Goal: Task Accomplishment & Management: Complete application form

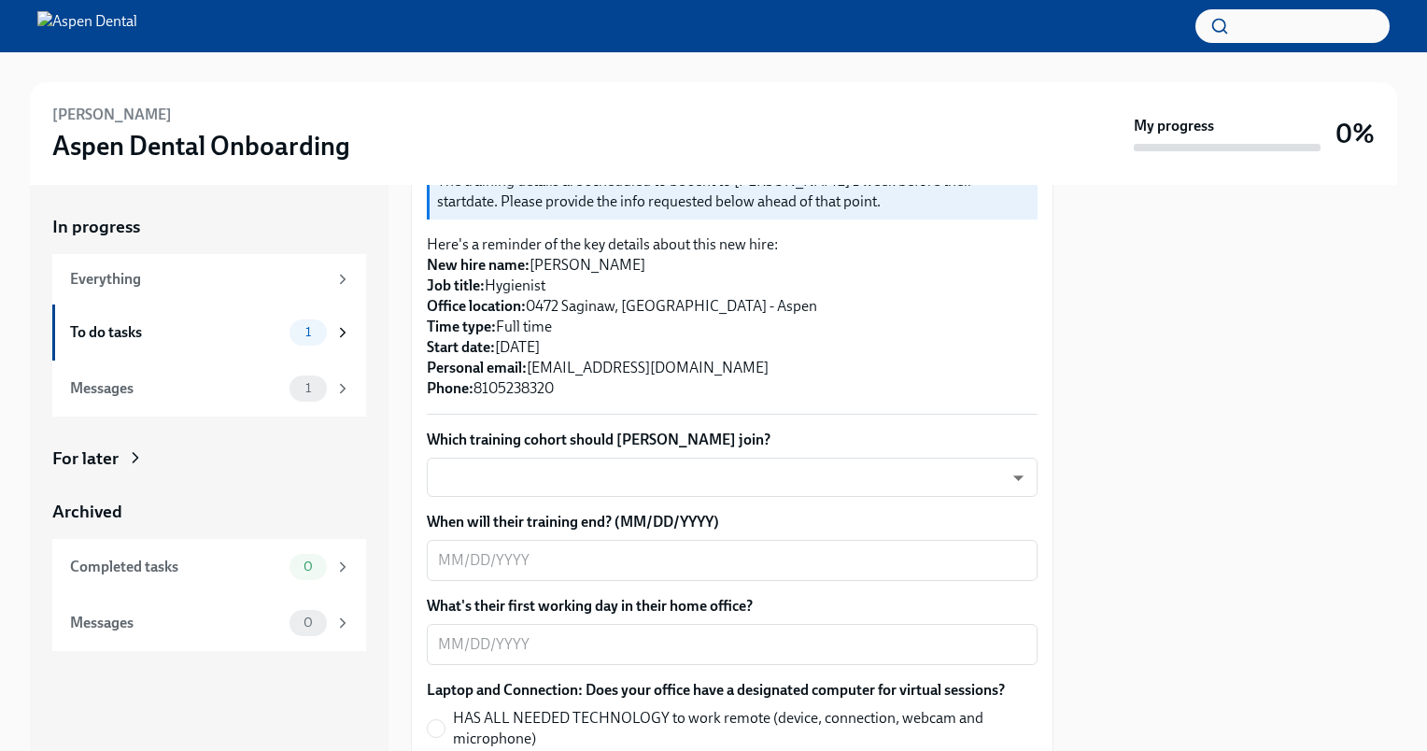
scroll to position [467, 0]
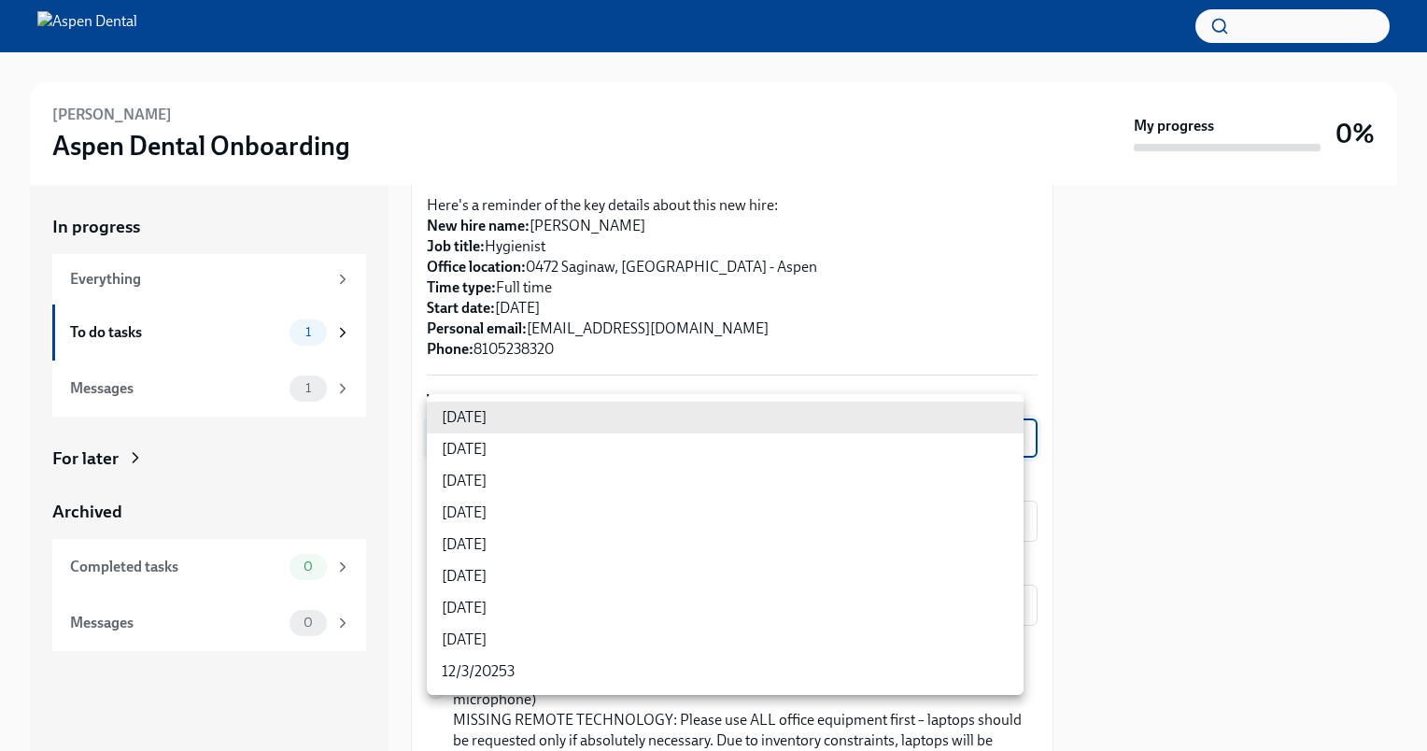
click at [1001, 411] on body "[PERSON_NAME] Dental Onboarding My progress 0% In progress Everything To do tas…" at bounding box center [713, 375] width 1427 height 751
click at [1204, 406] on div at bounding box center [713, 375] width 1427 height 751
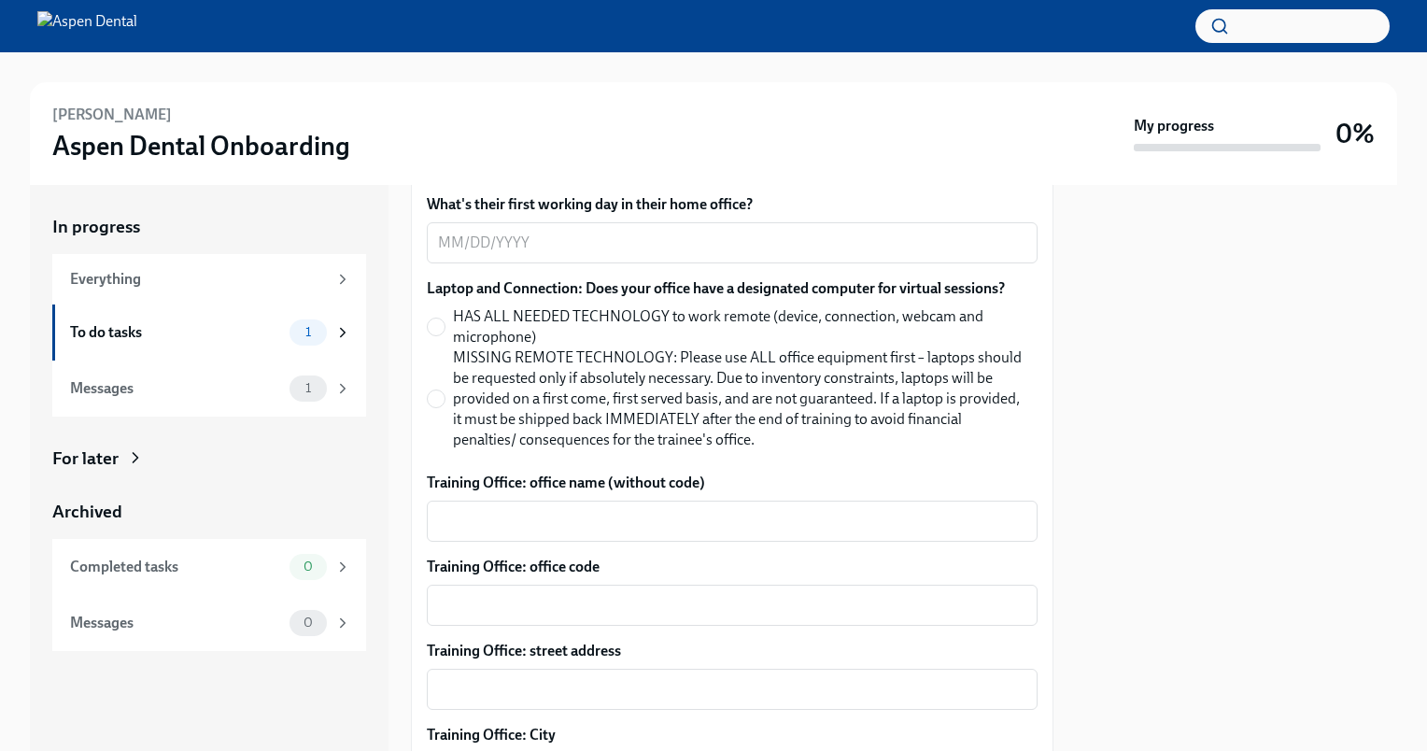
scroll to position [841, 0]
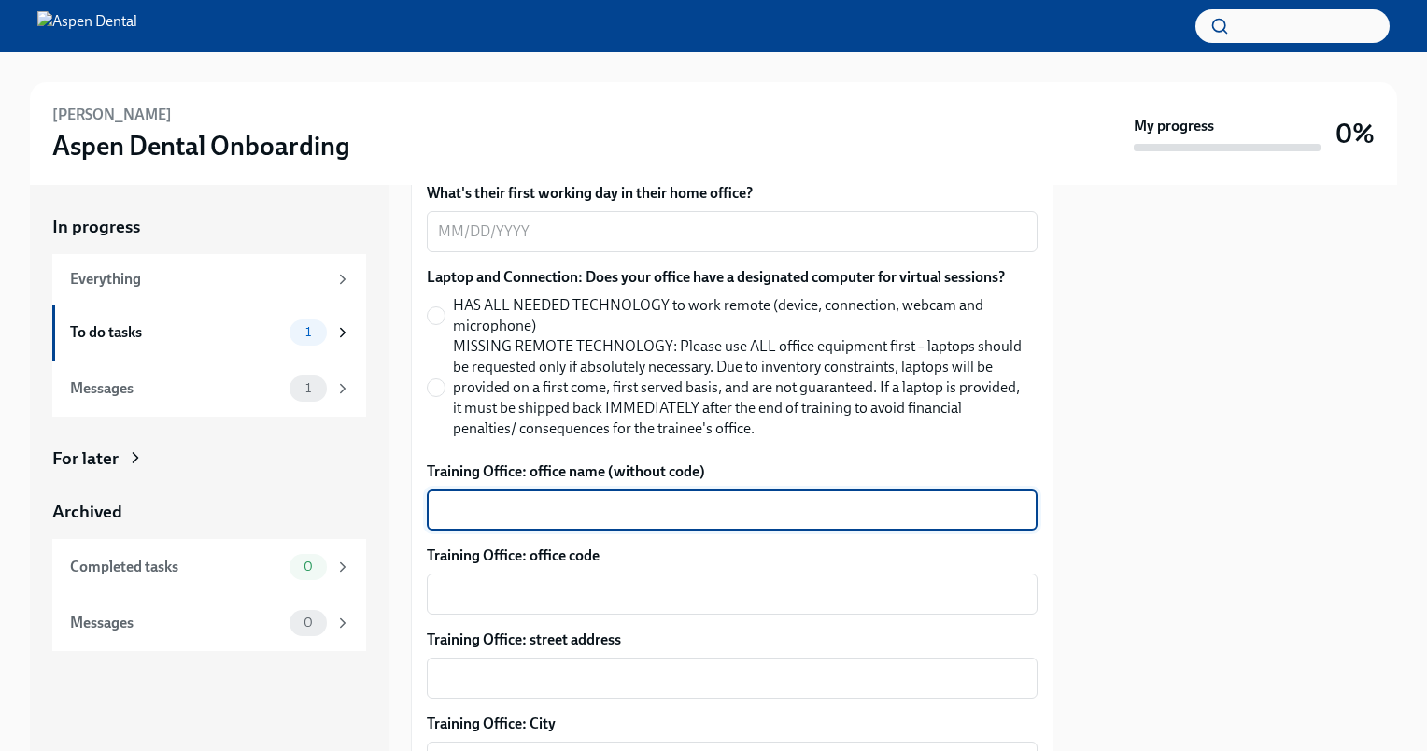
click at [910, 499] on textarea "Training Office: office name (without code)" at bounding box center [732, 510] width 588 height 22
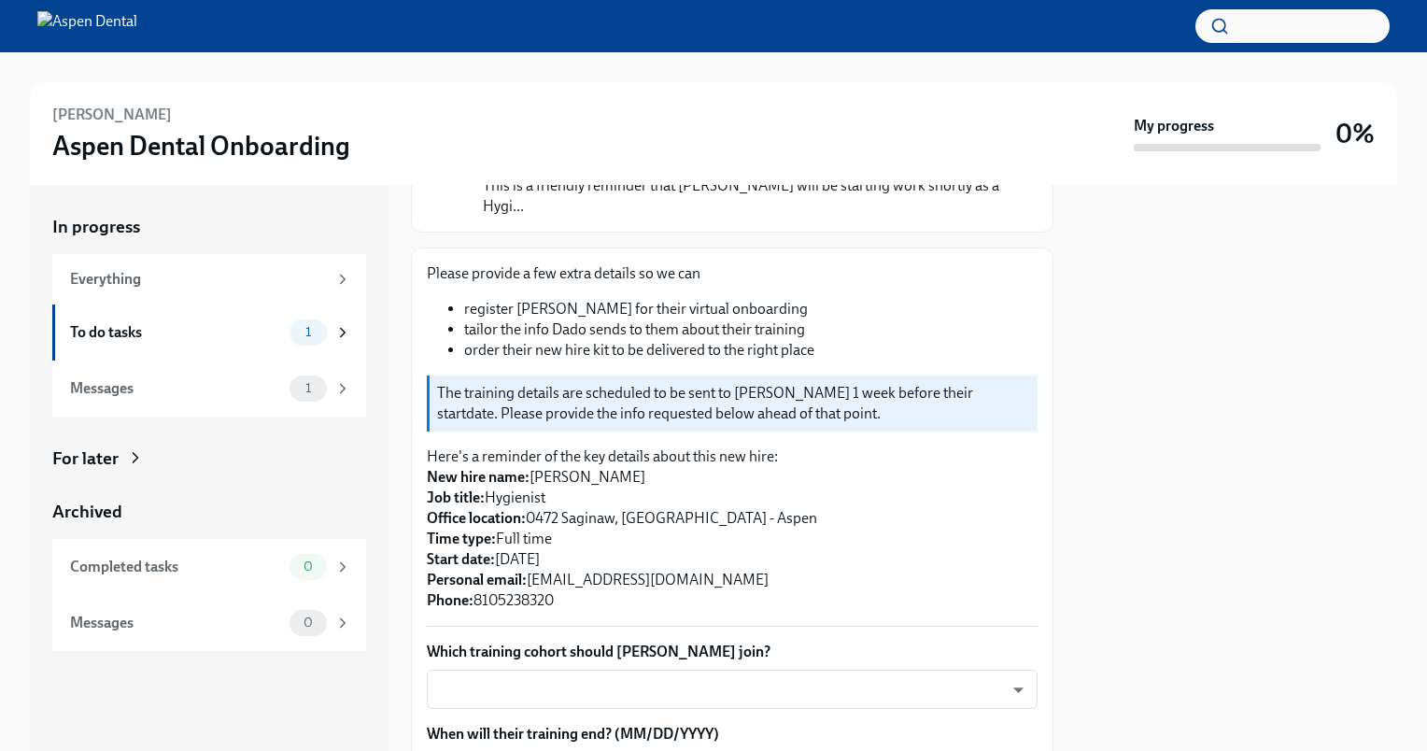
scroll to position [0, 0]
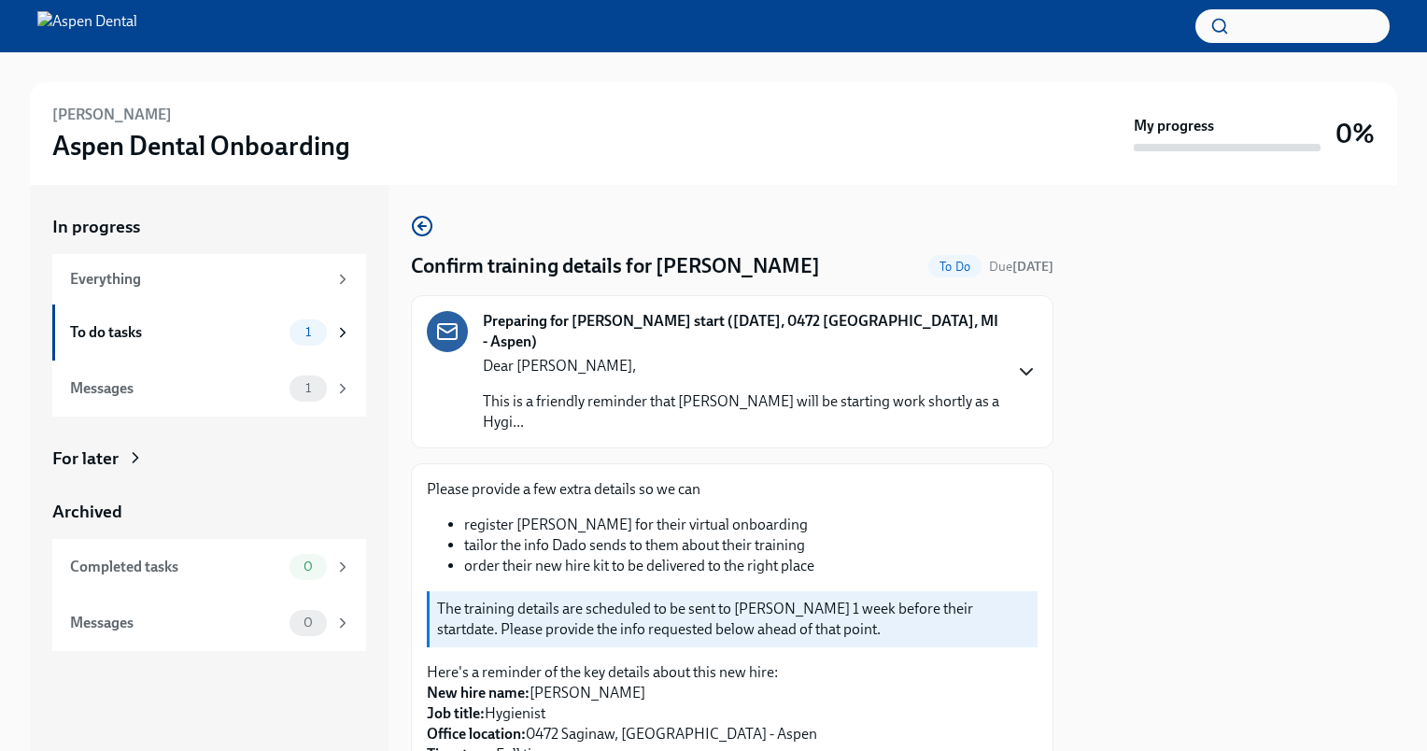
click at [1022, 360] on icon "button" at bounding box center [1026, 371] width 22 height 22
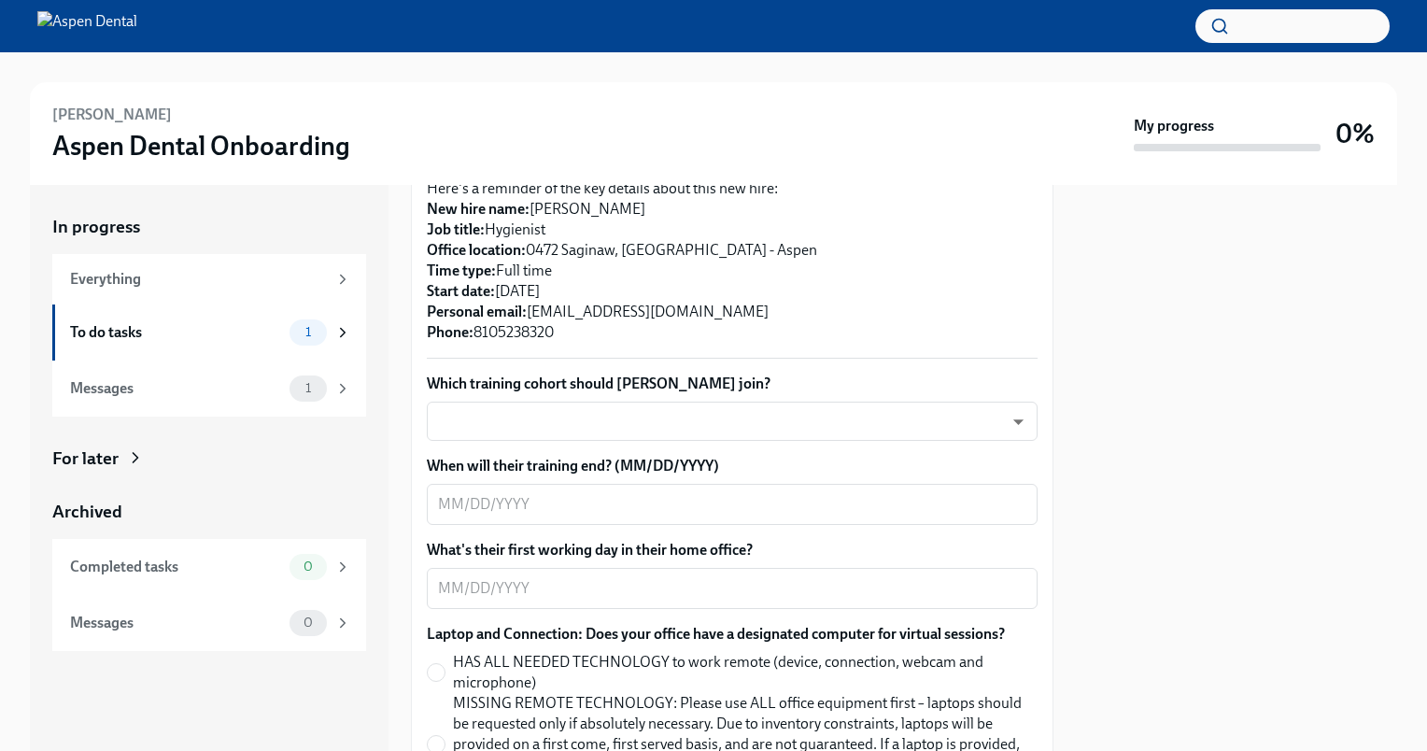
scroll to position [1307, 0]
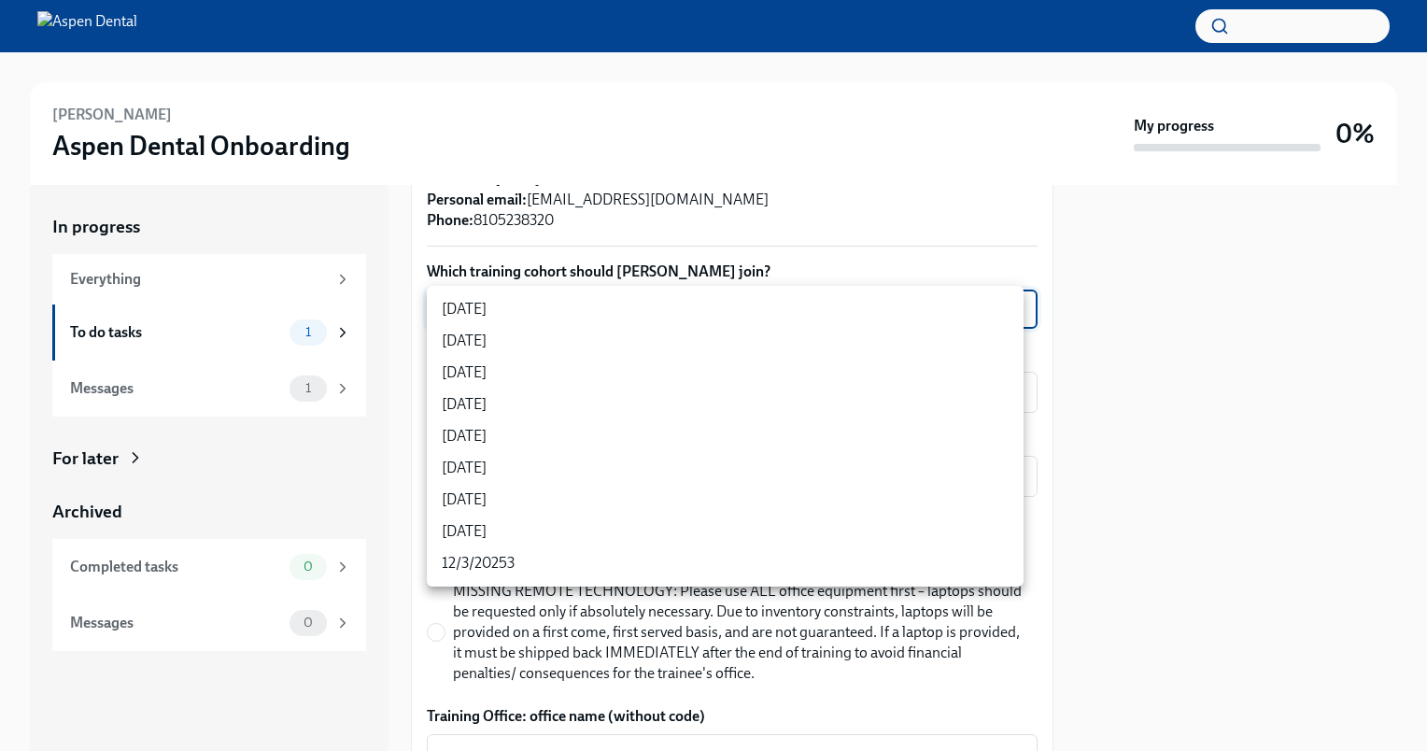
click at [1014, 311] on body "[PERSON_NAME] Dental Onboarding My progress 0% In progress Everything To do tas…" at bounding box center [713, 375] width 1427 height 751
click at [512, 410] on li "[DATE]" at bounding box center [725, 405] width 597 height 32
type input "OK5-tG3GJ"
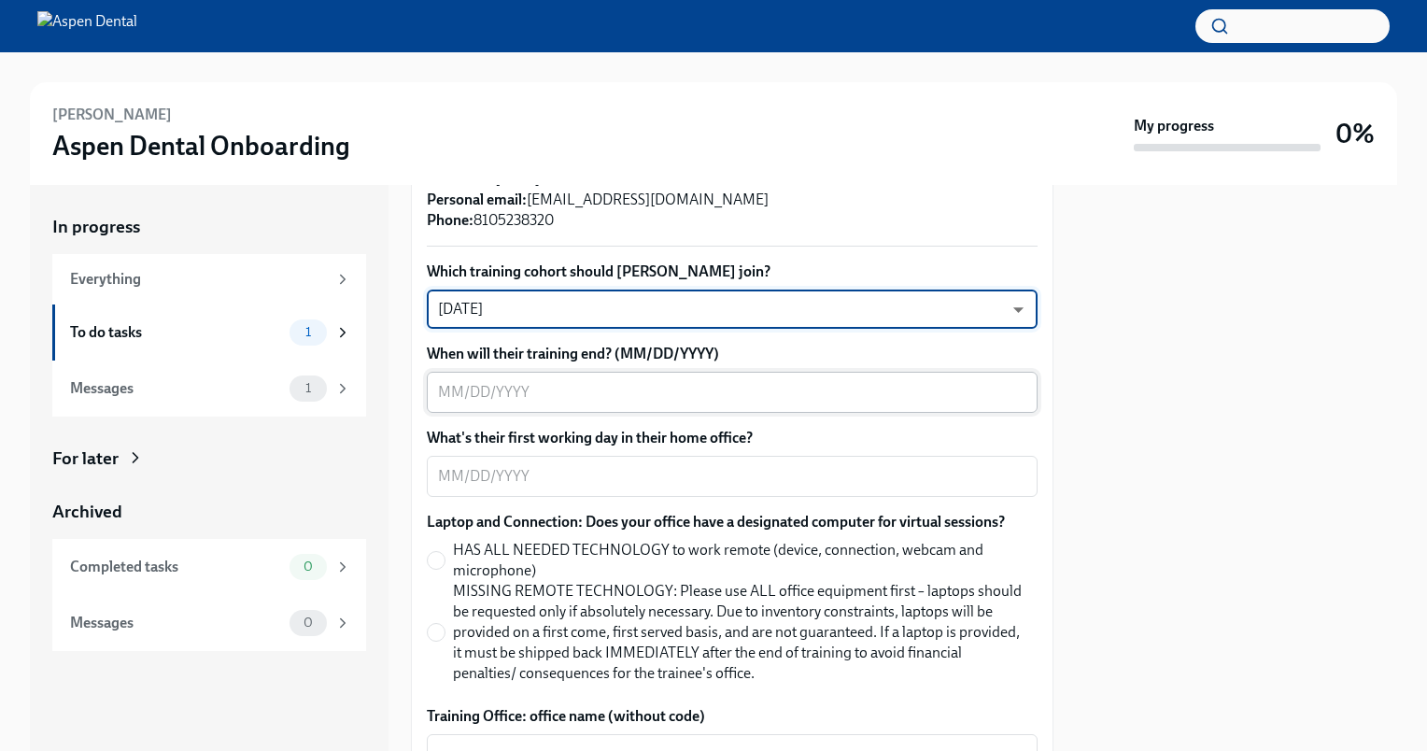
click at [752, 386] on textarea "When will their training end? (MM/DD/YYYY)" at bounding box center [732, 392] width 588 height 22
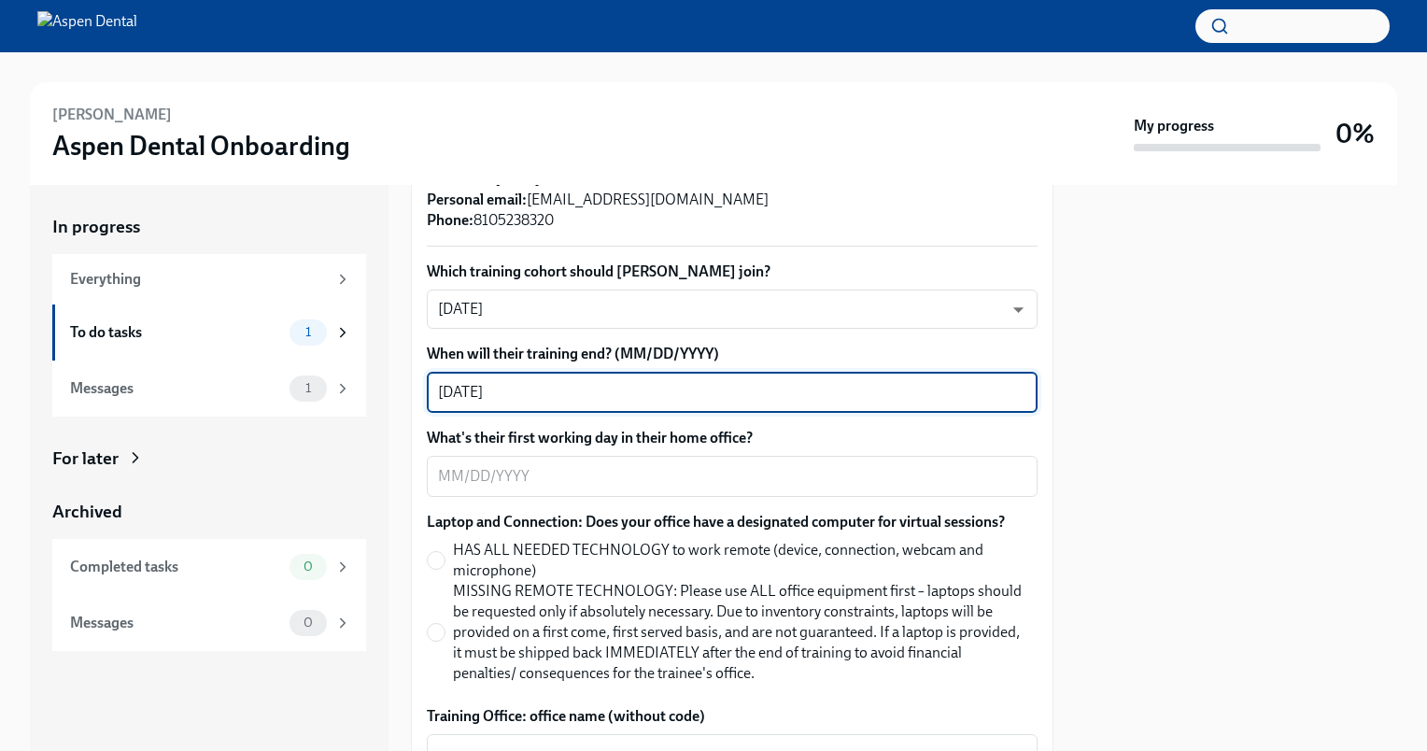
type textarea "[DATE]"
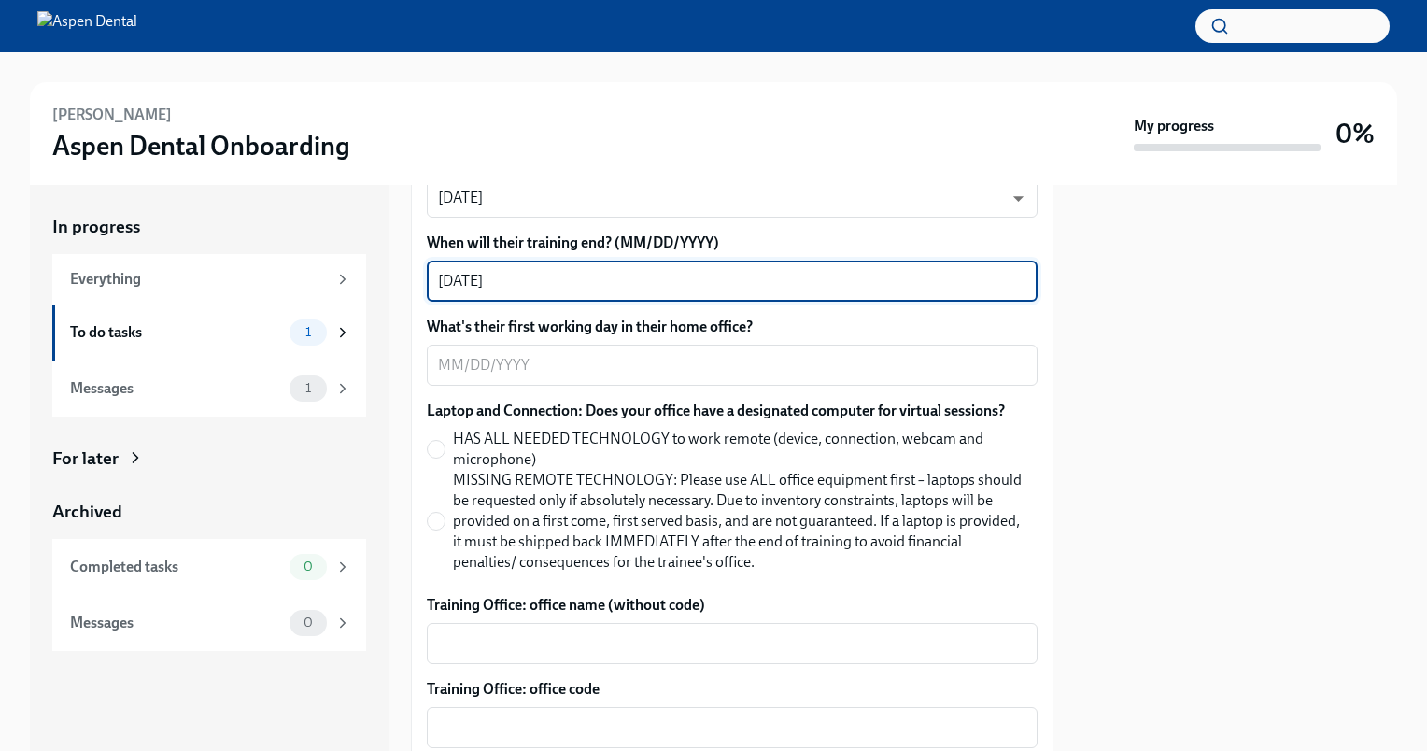
scroll to position [1433, 0]
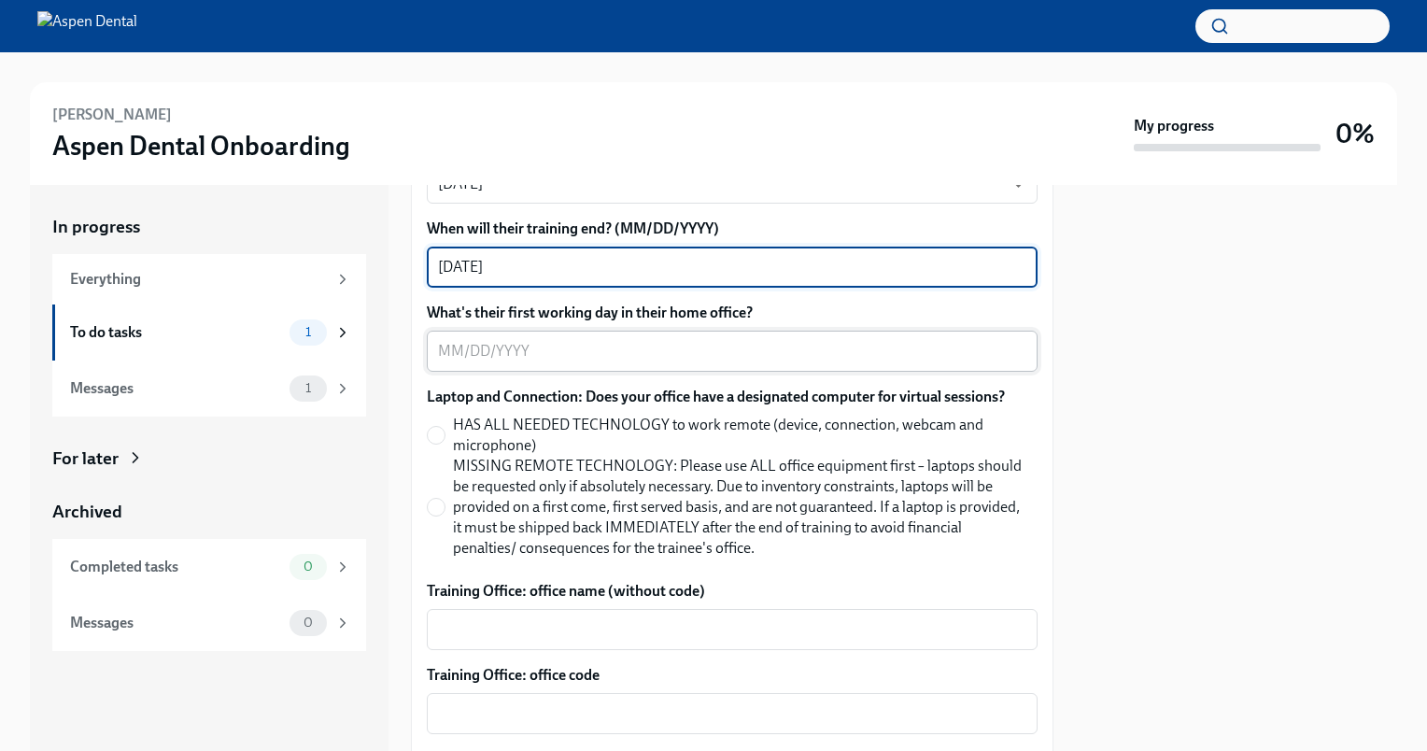
click at [769, 341] on textarea "What's their first working day in their home office?" at bounding box center [732, 351] width 588 height 22
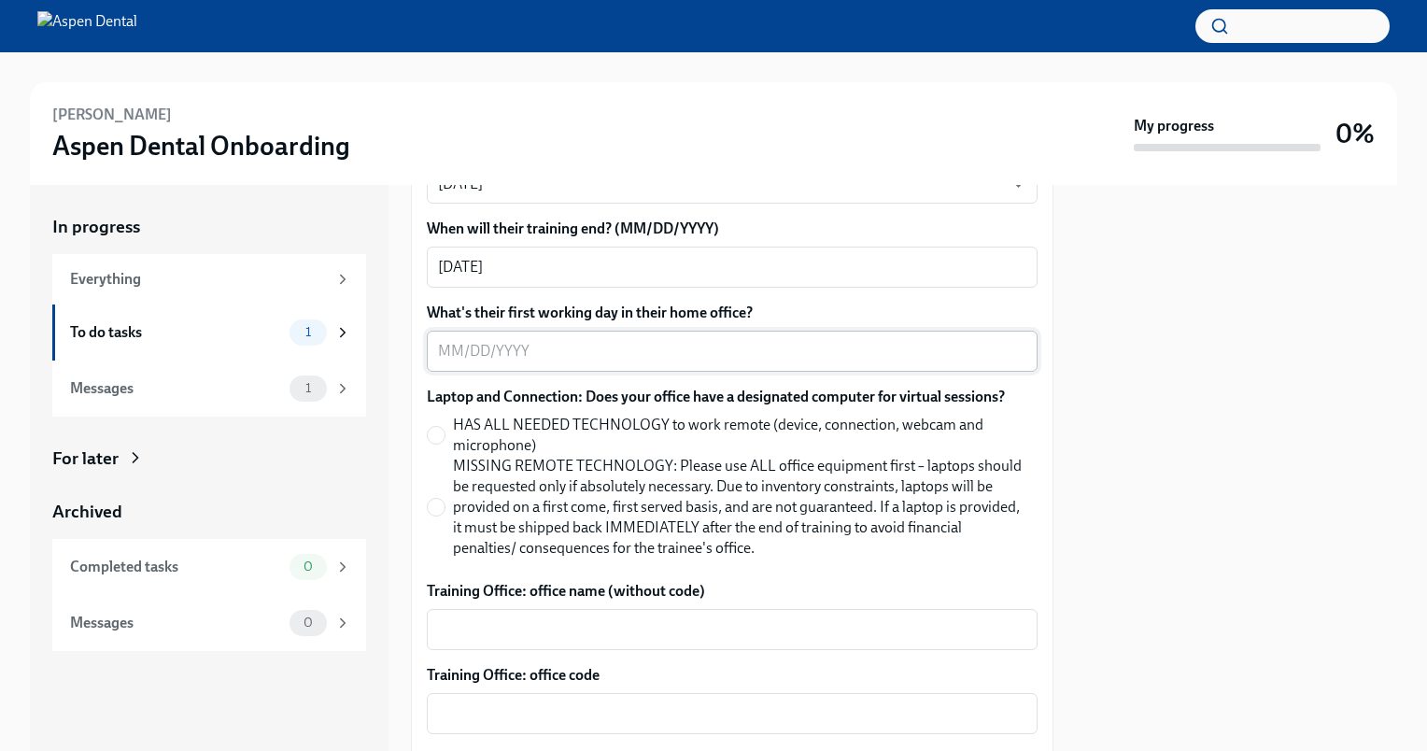
click at [473, 358] on textarea "What's their first working day in their home office?" at bounding box center [732, 351] width 588 height 22
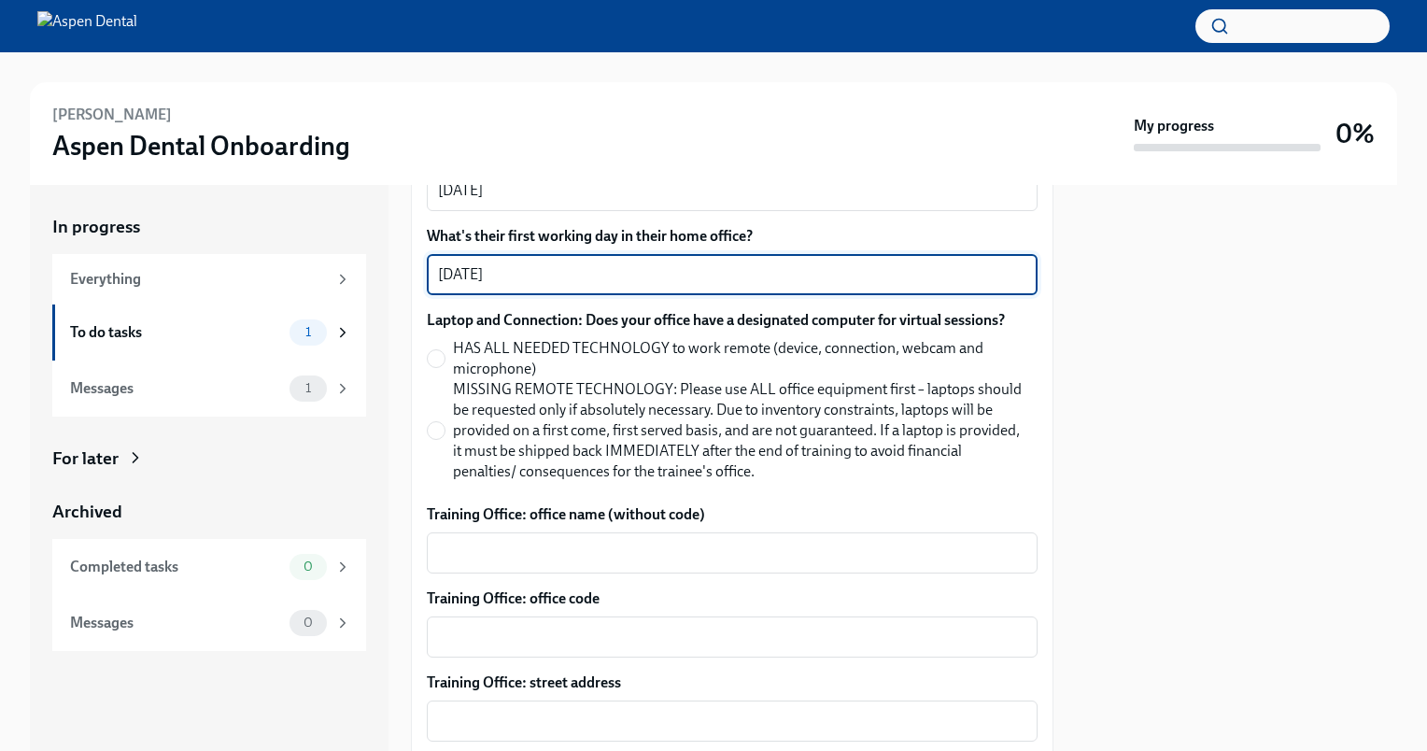
scroll to position [1619, 0]
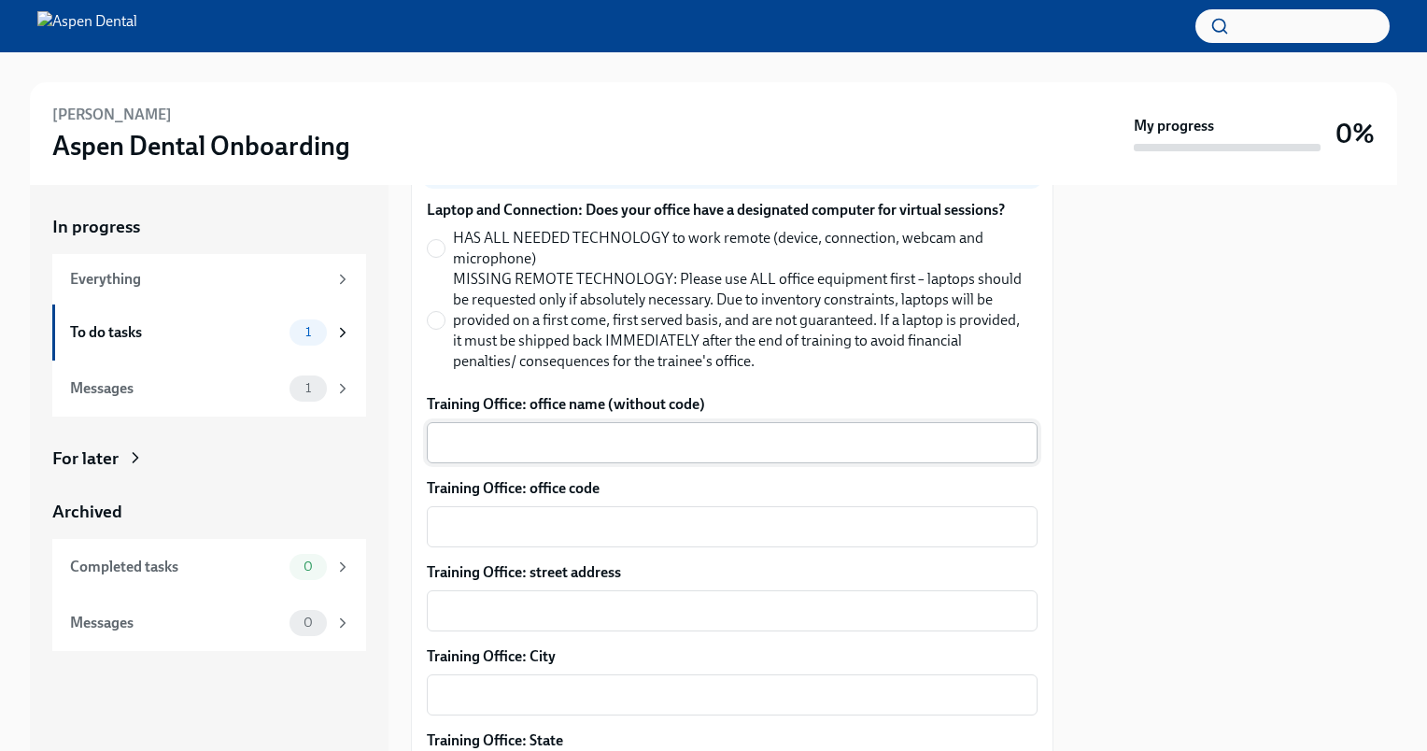
type textarea "[DATE]"
click at [550, 456] on div "x ​" at bounding box center [732, 442] width 611 height 41
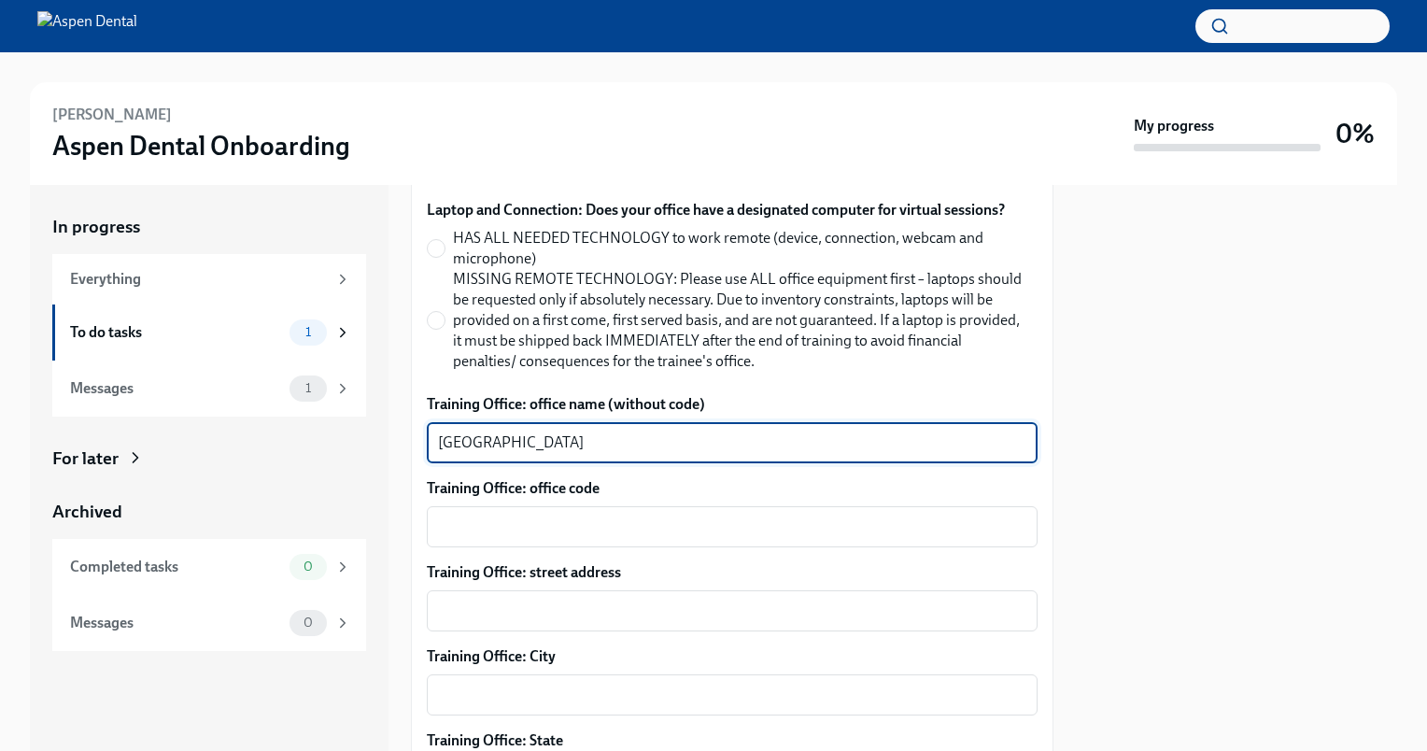
type textarea "[GEOGRAPHIC_DATA]"
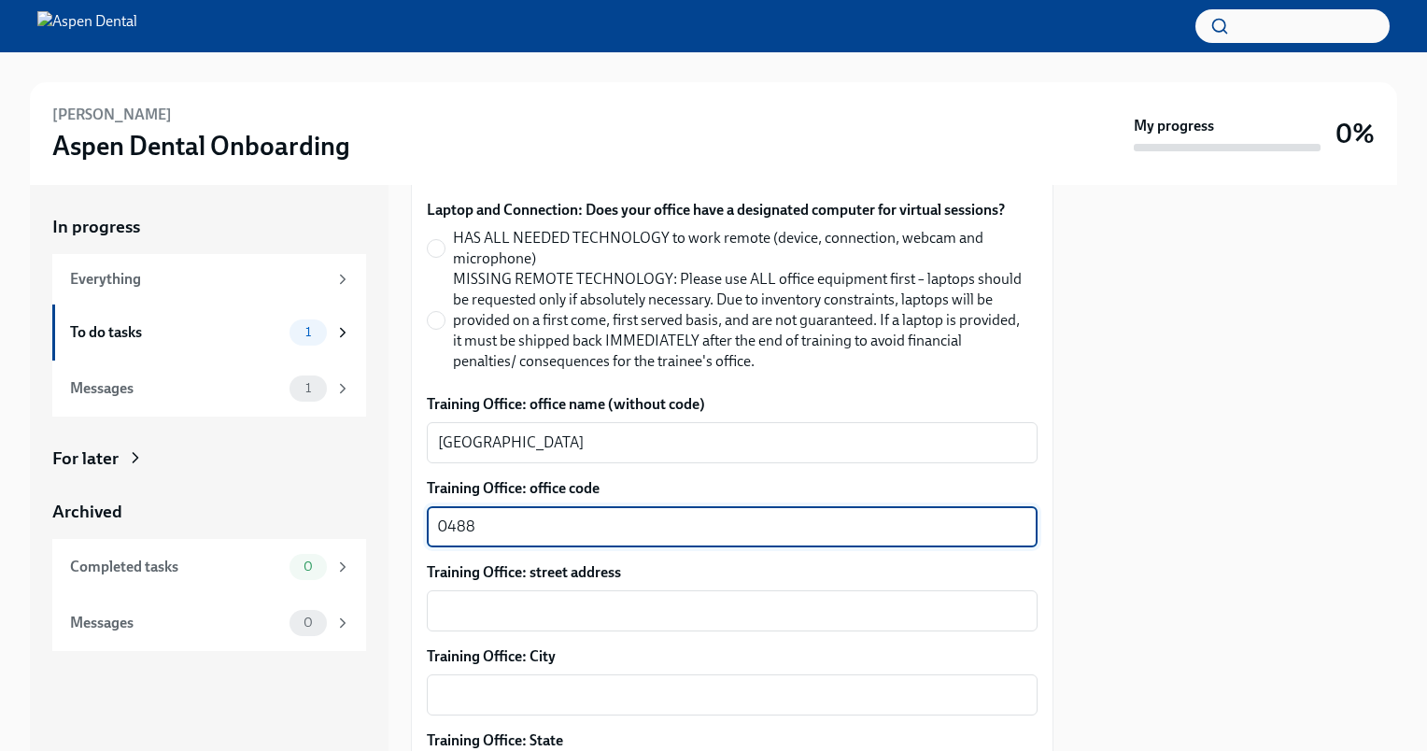
type textarea "0488"
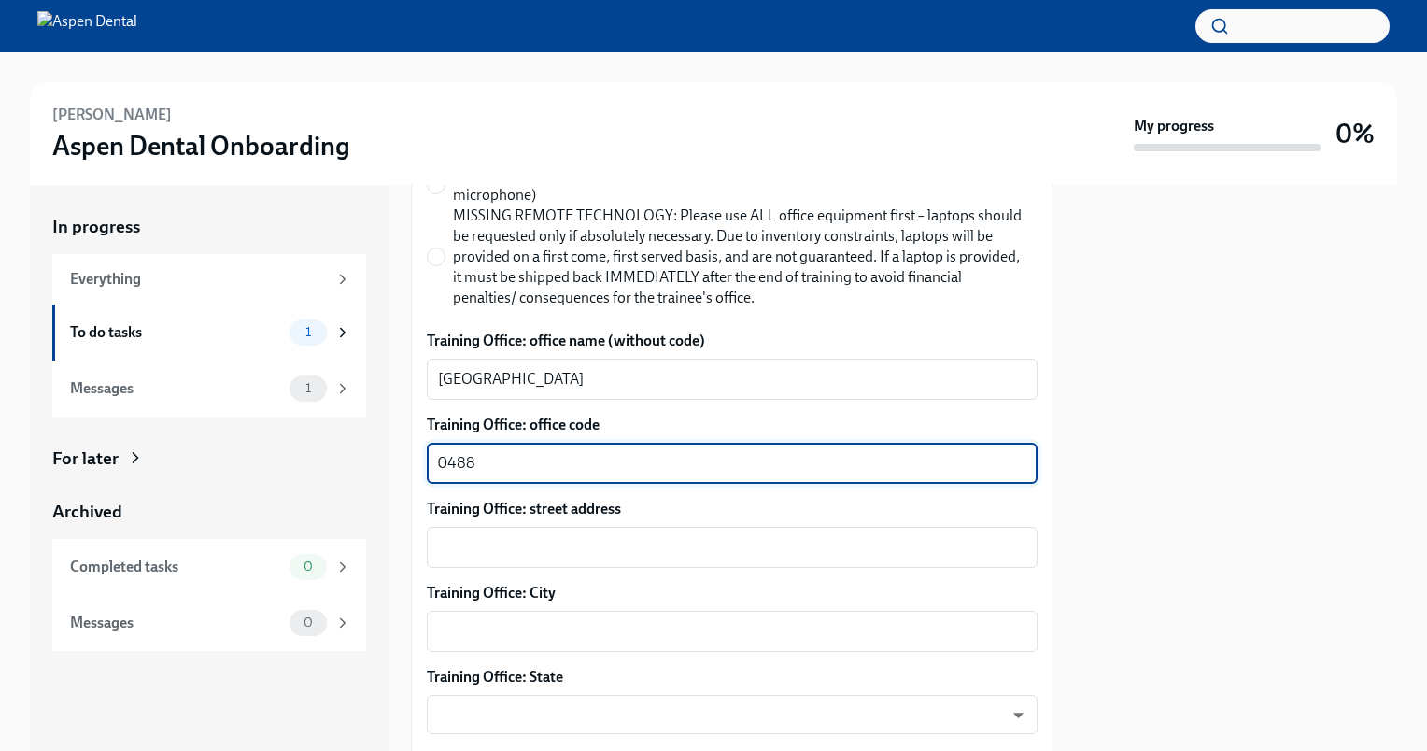
scroll to position [1713, 0]
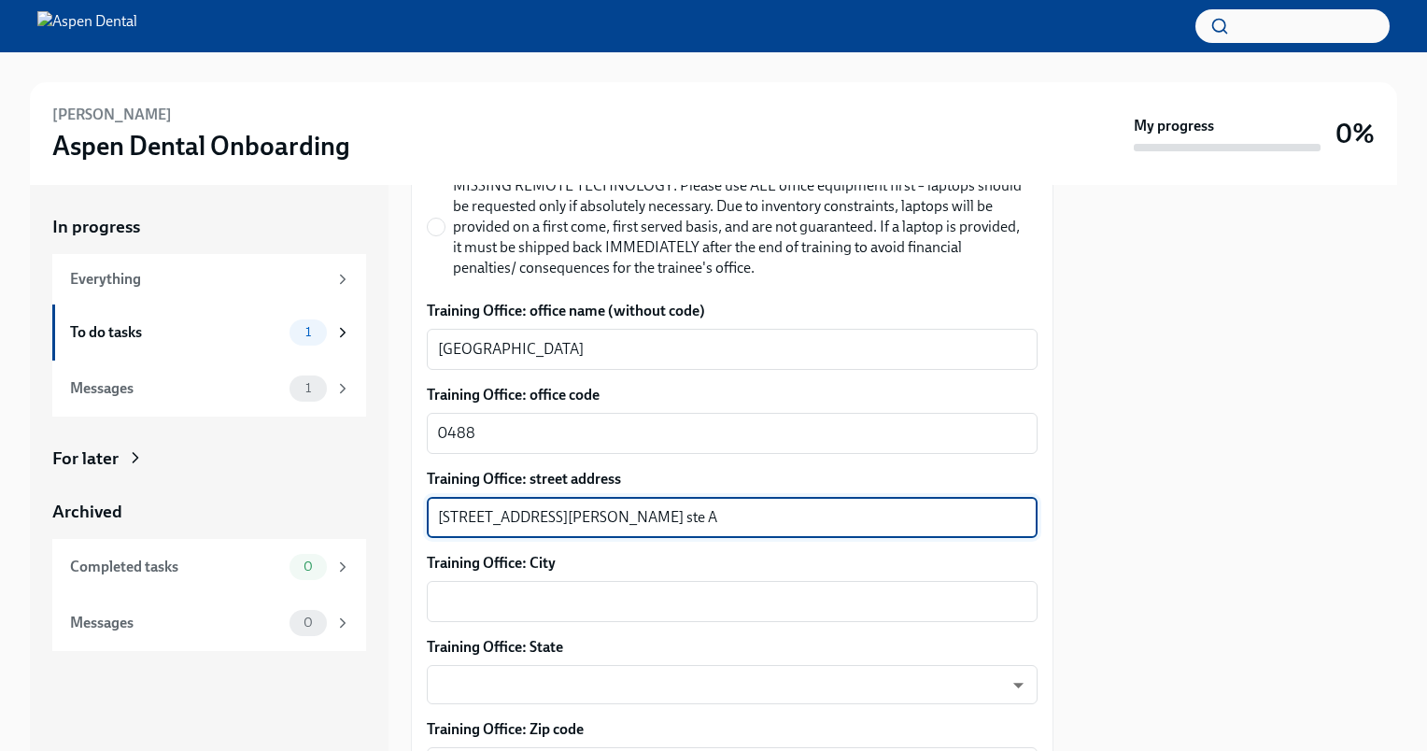
type textarea "[STREET_ADDRESS][PERSON_NAME] ste A"
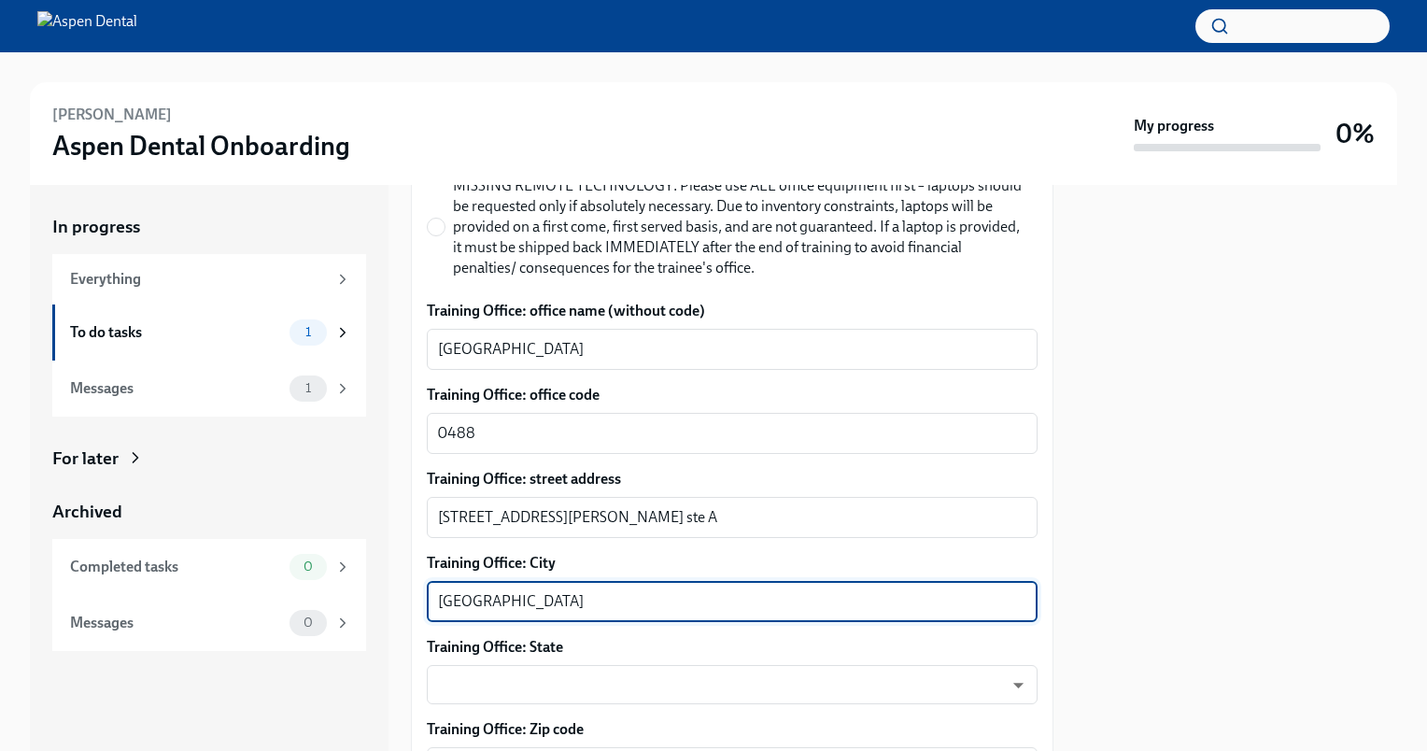
type textarea "[GEOGRAPHIC_DATA]"
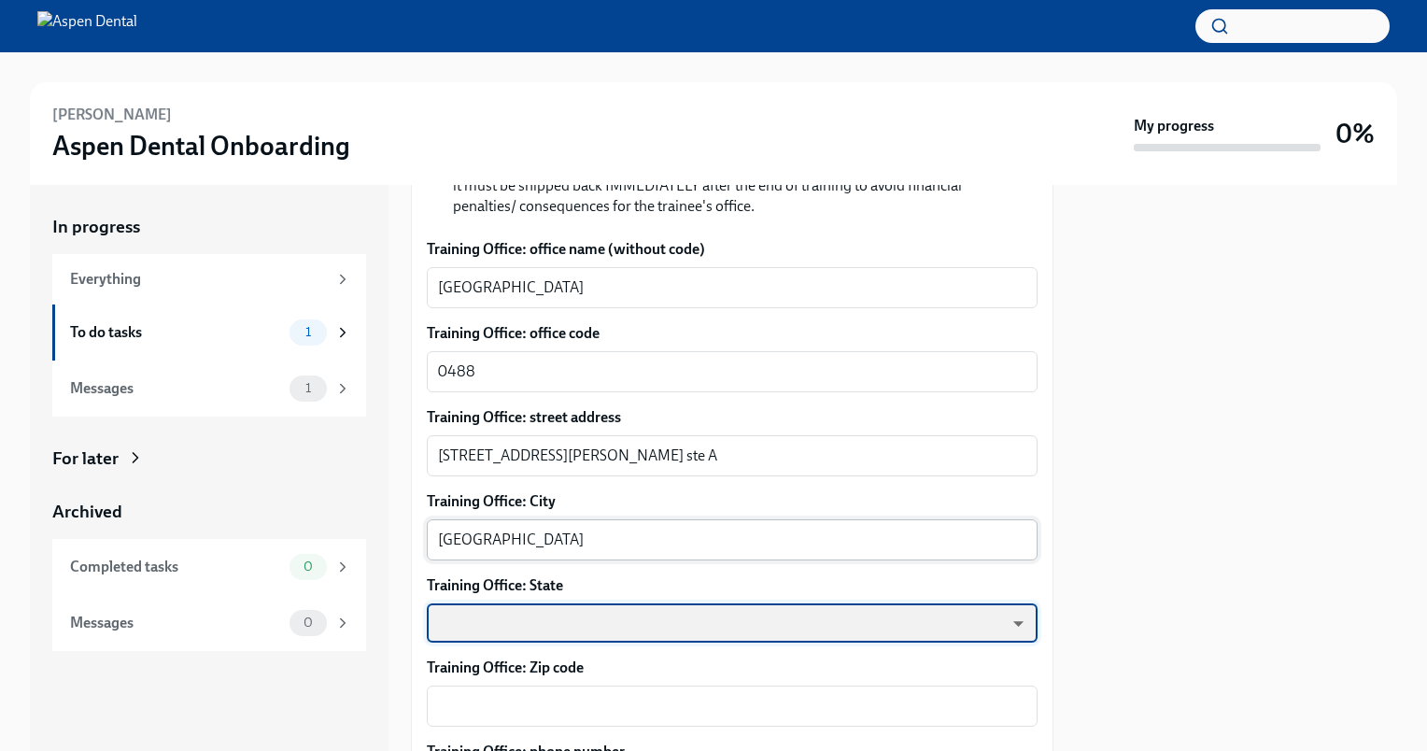
scroll to position [1806, 0]
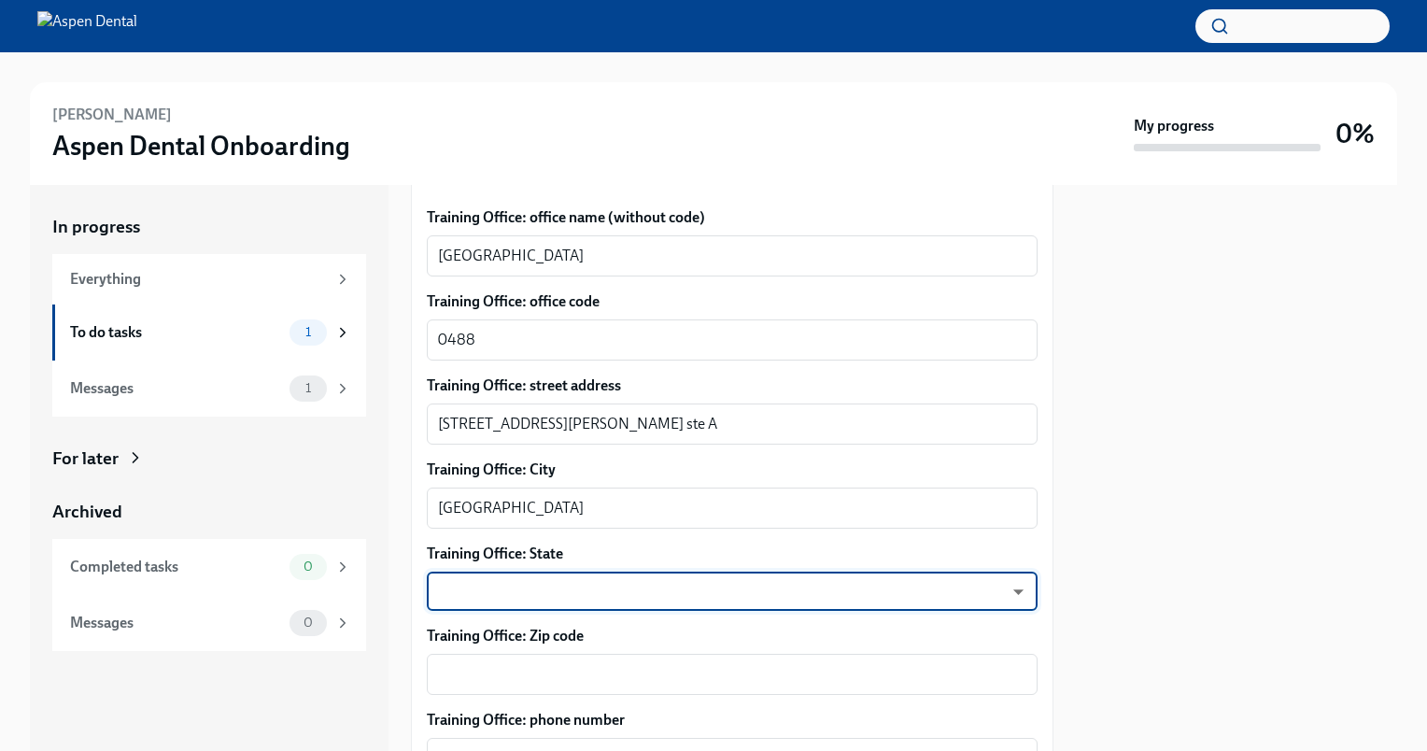
click at [977, 591] on body "[PERSON_NAME] Dental Onboarding My progress 0% In progress Everything To do tas…" at bounding box center [713, 375] width 1427 height 751
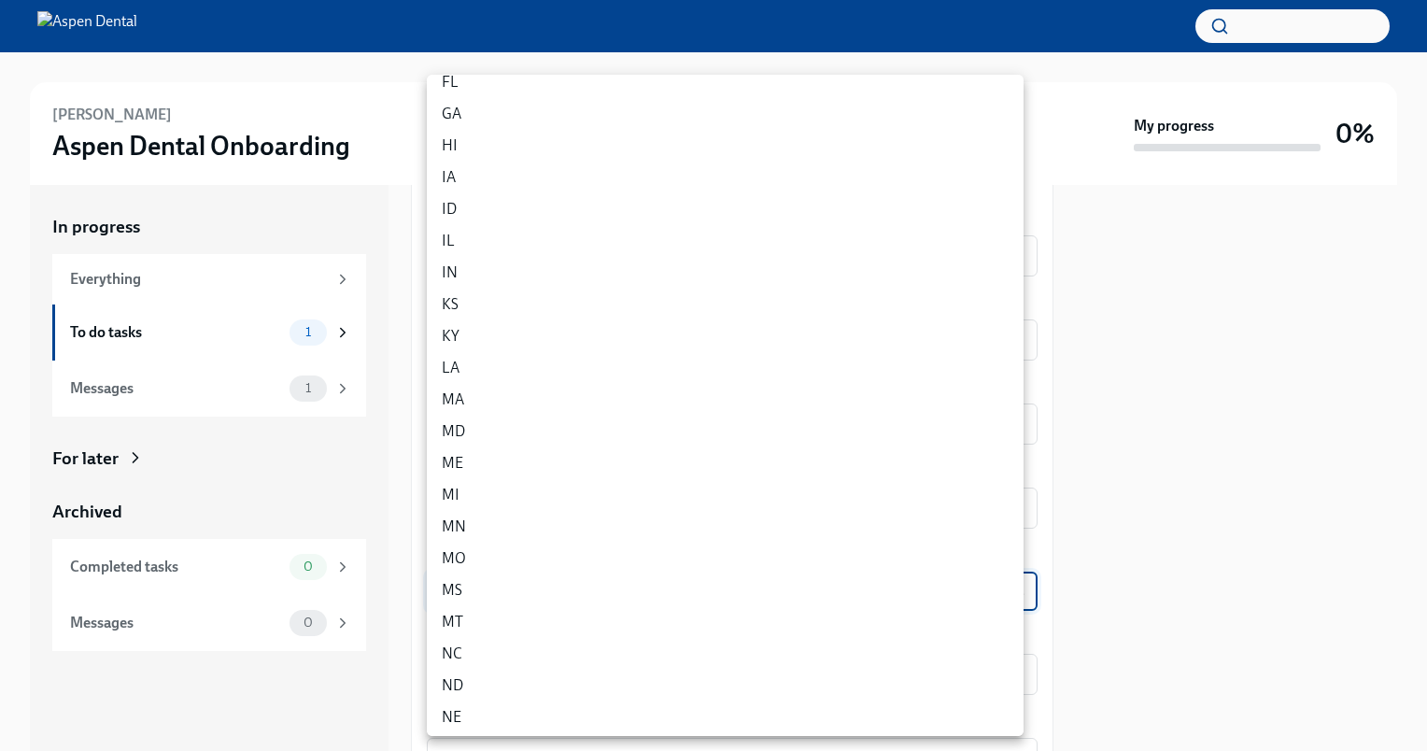
scroll to position [280, 0]
click at [473, 474] on li "MI" at bounding box center [725, 485] width 597 height 32
type input "Z50twgdNV"
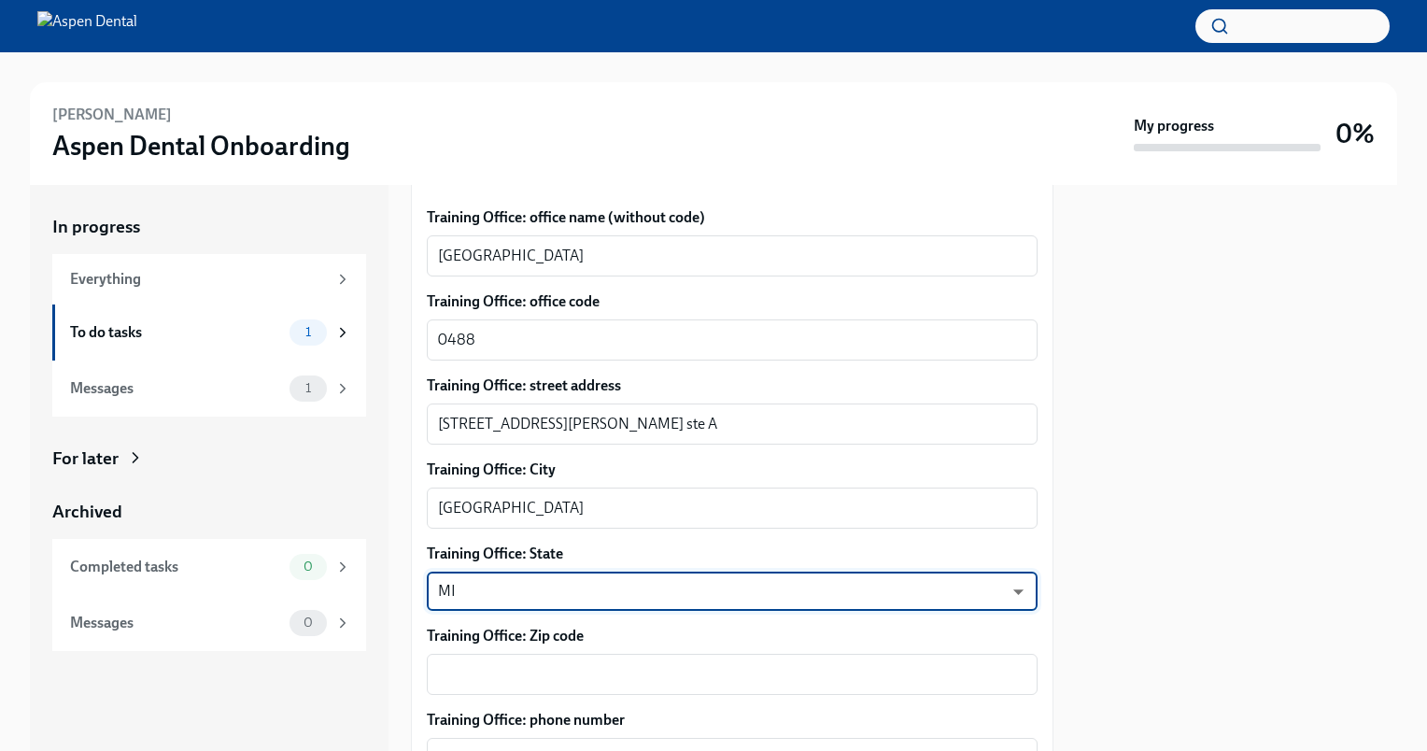
click at [1024, 526] on div "Please provide a few extra details so we can register [PERSON_NAME] for their v…" at bounding box center [732, 487] width 643 height 2236
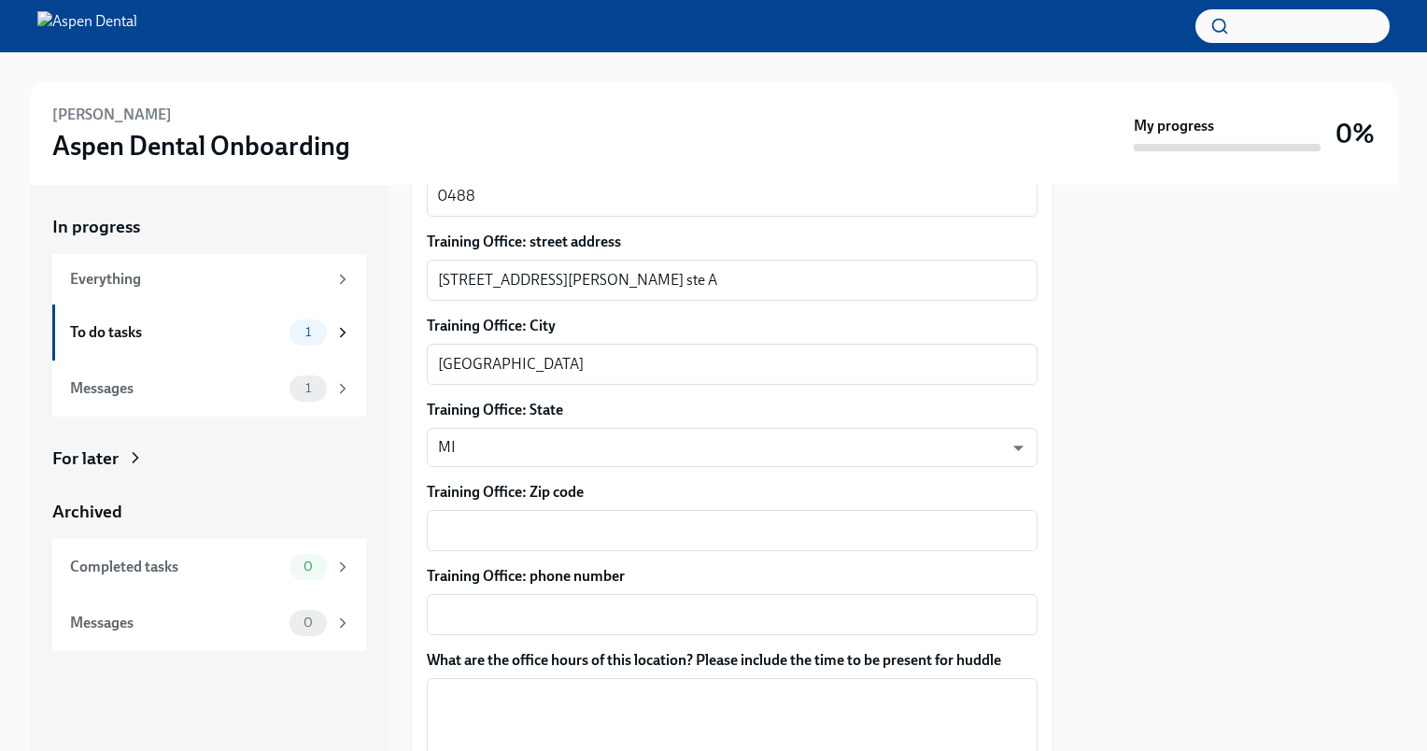
scroll to position [2086, 0]
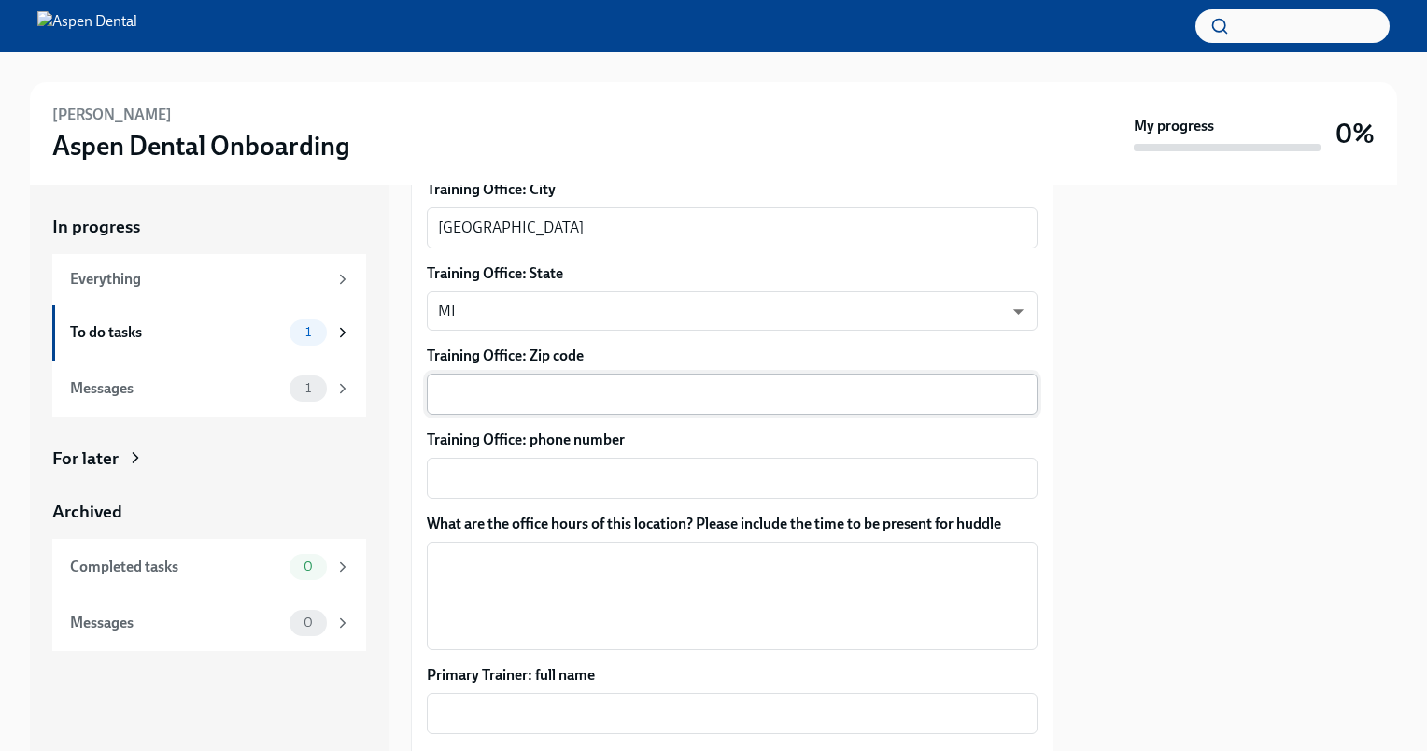
click at [575, 389] on textarea "Training Office: Zip code" at bounding box center [732, 394] width 588 height 22
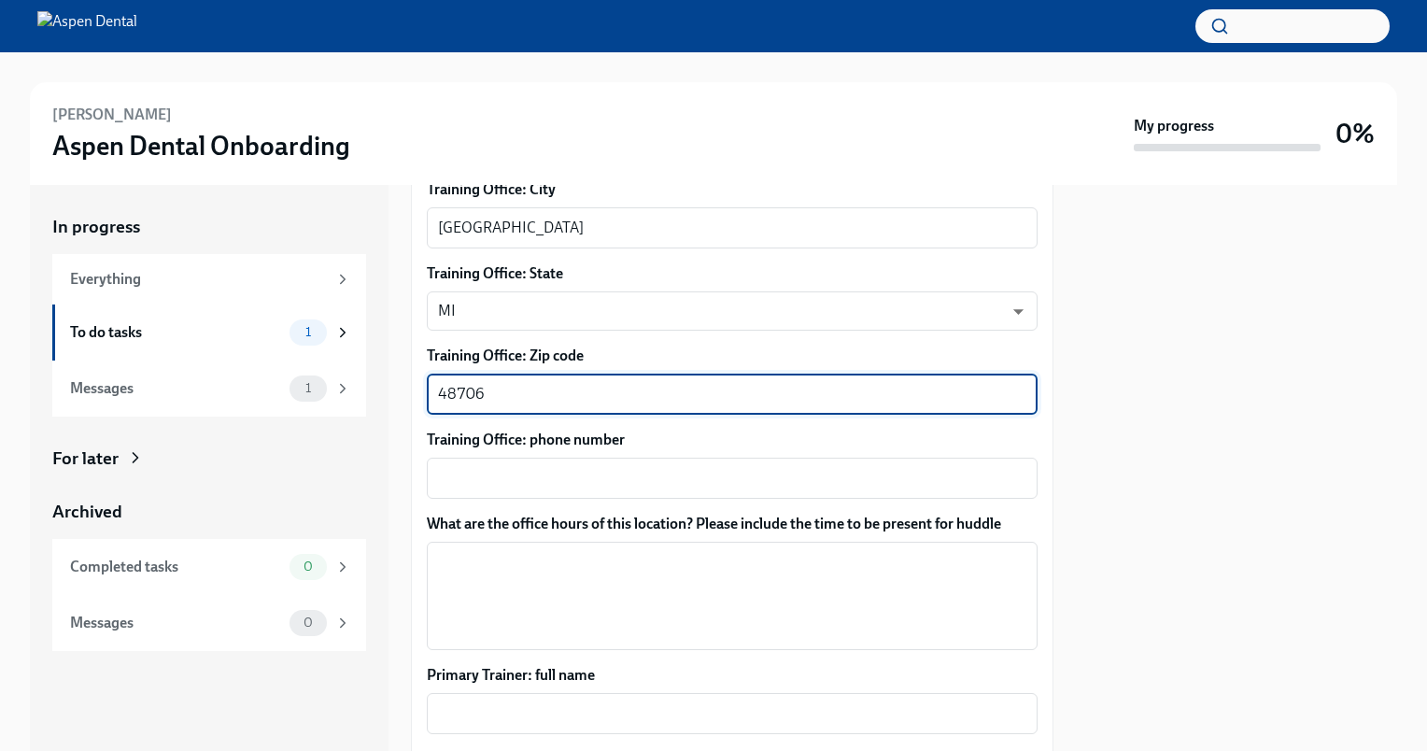
type textarea "48706"
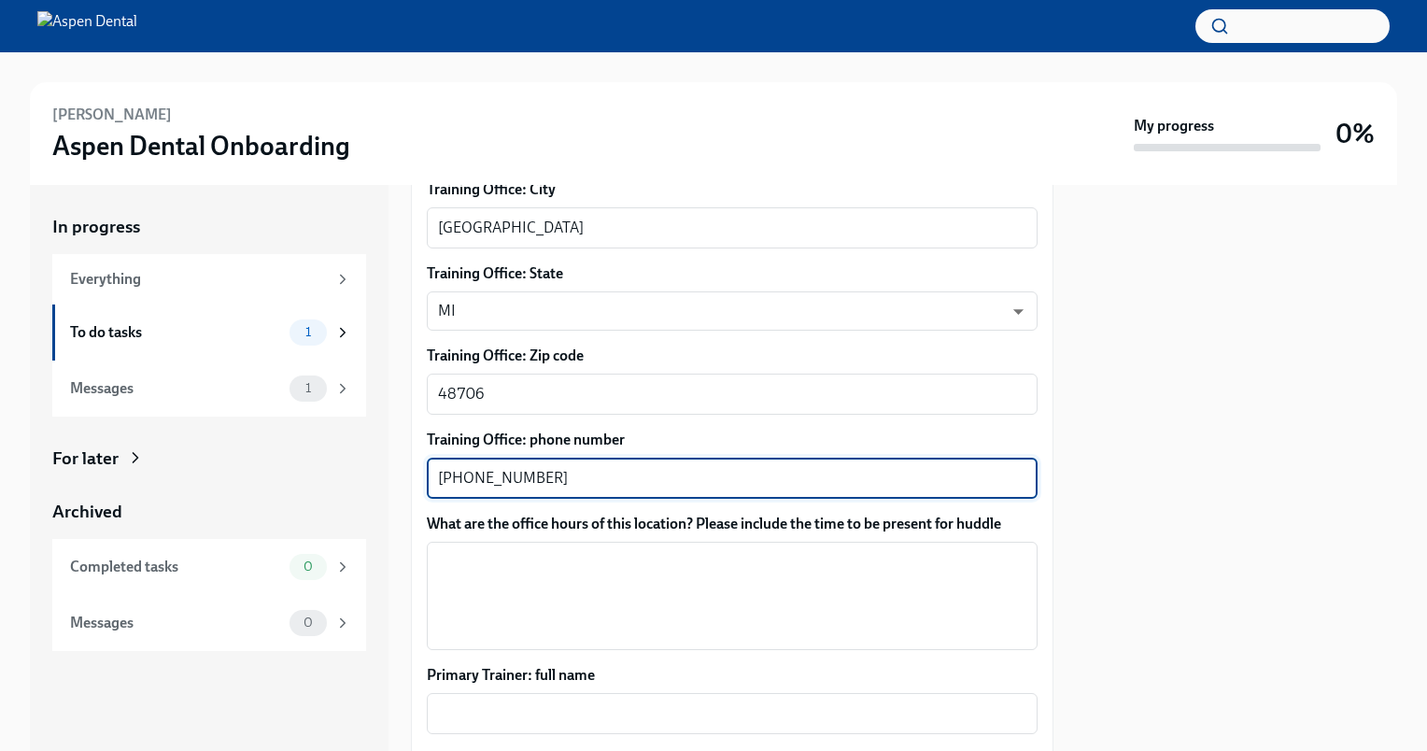
type textarea "[PHONE_NUMBER]"
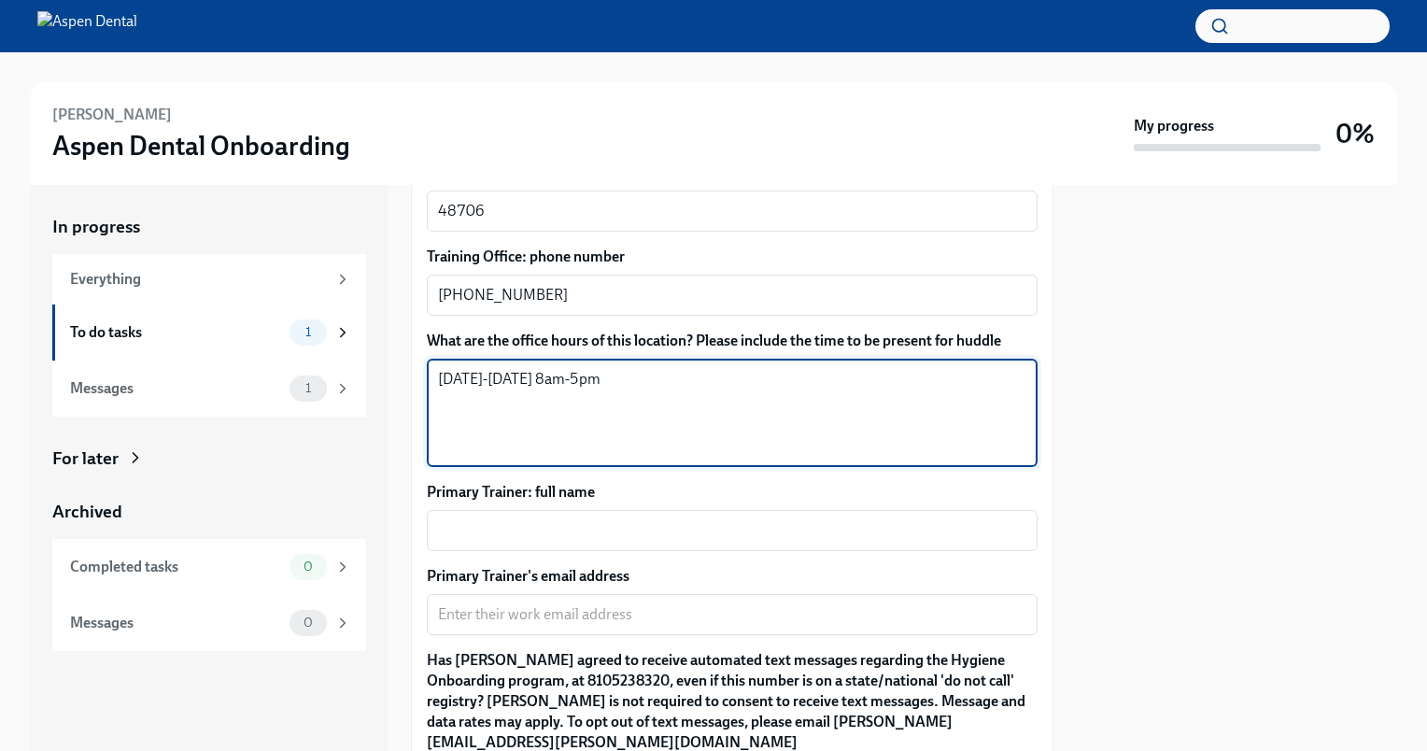
scroll to position [2273, 0]
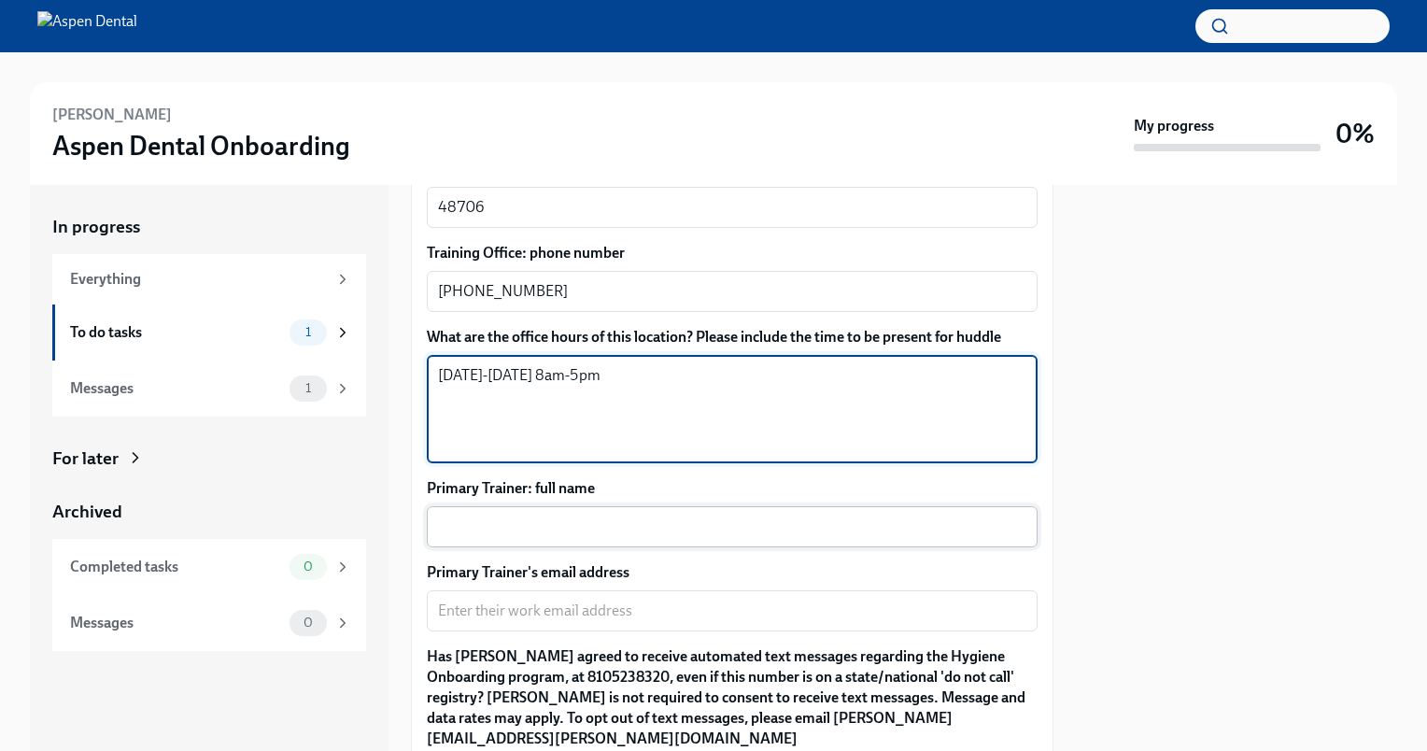
type textarea "[DATE]-[DATE] 8am-5pm"
click at [572, 519] on textarea "Primary Trainer: full name" at bounding box center [732, 527] width 588 height 22
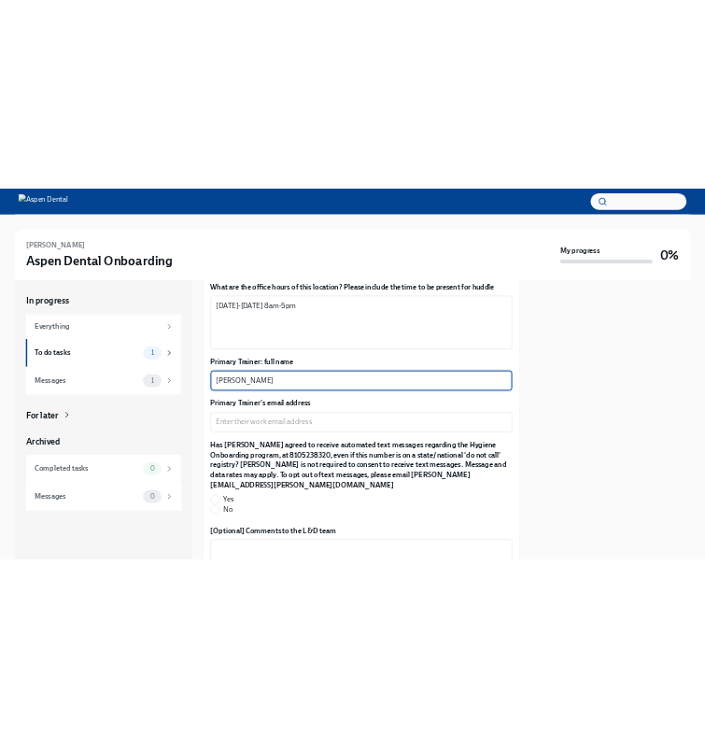
scroll to position [2460, 0]
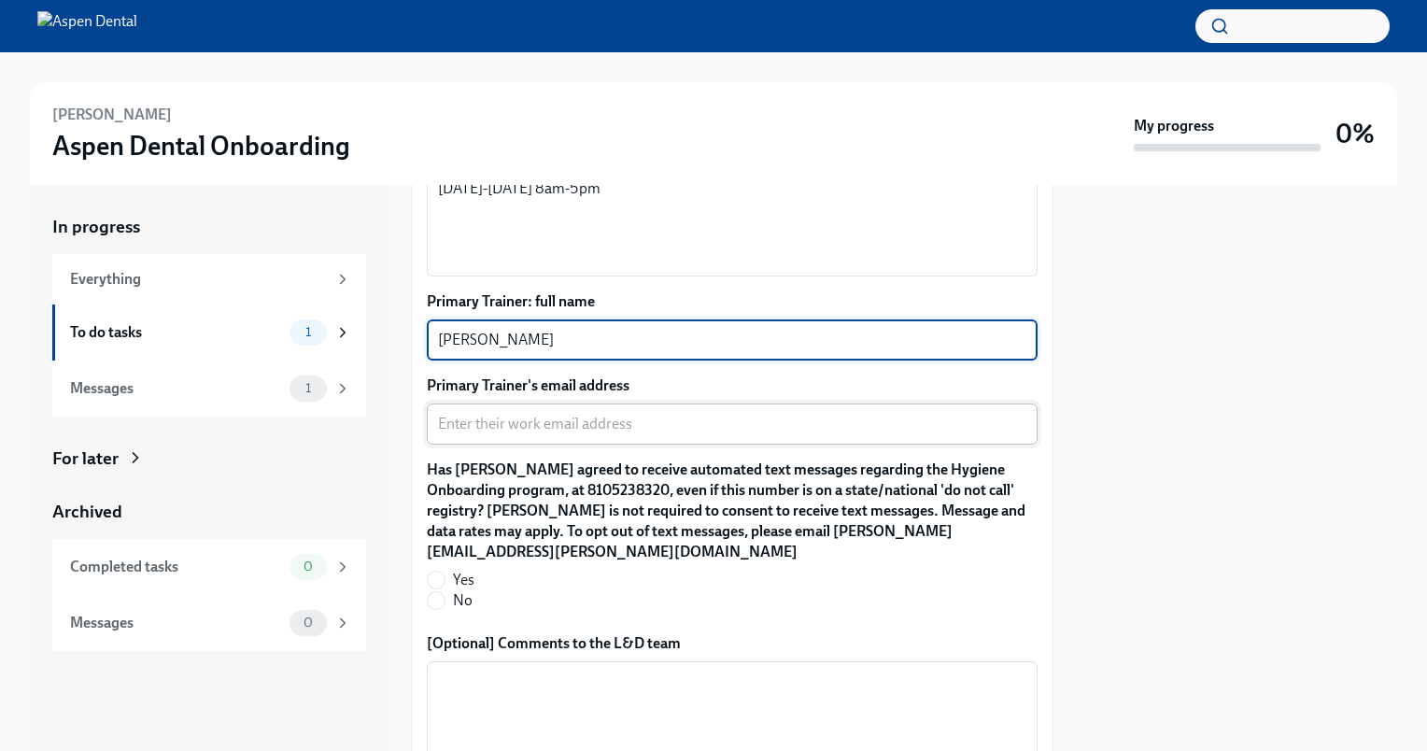
type textarea "[PERSON_NAME]"
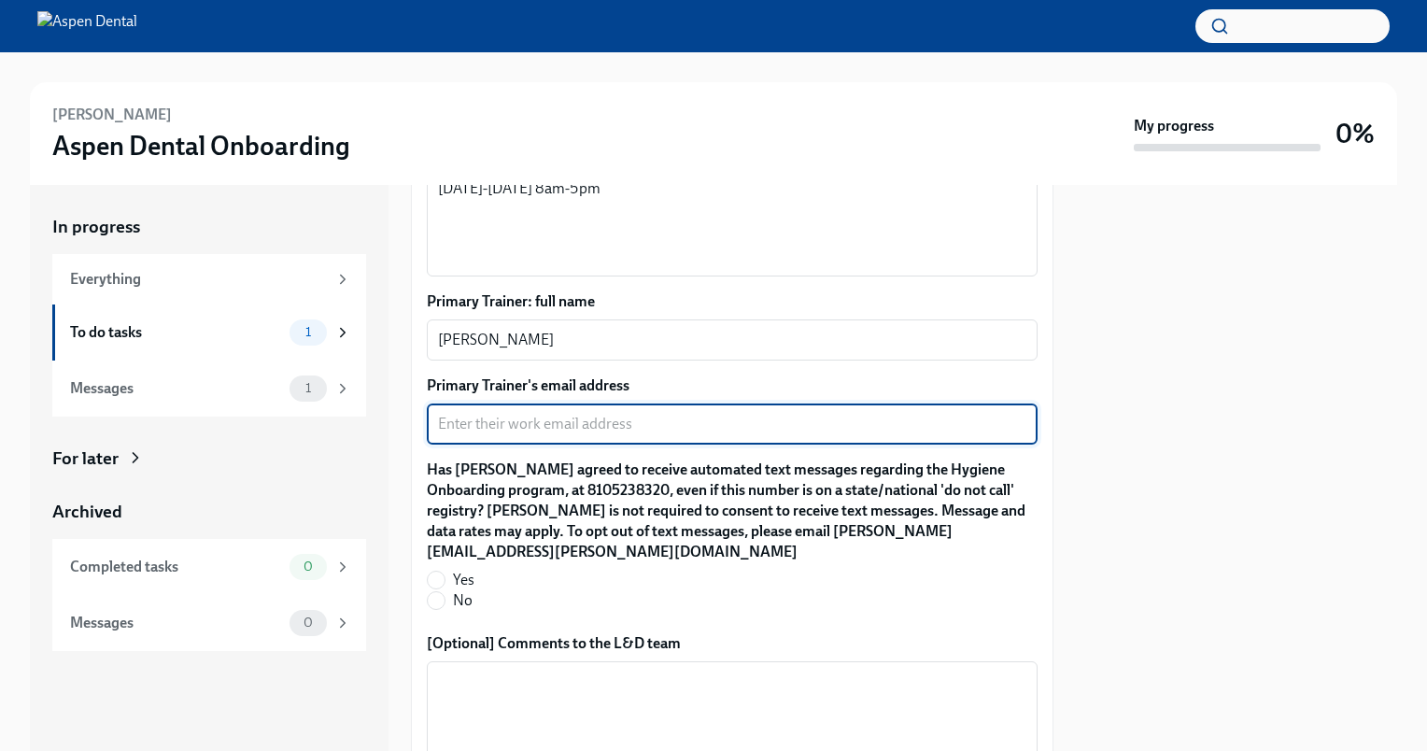
click at [545, 429] on textarea "Primary Trainer's email address" at bounding box center [732, 424] width 588 height 22
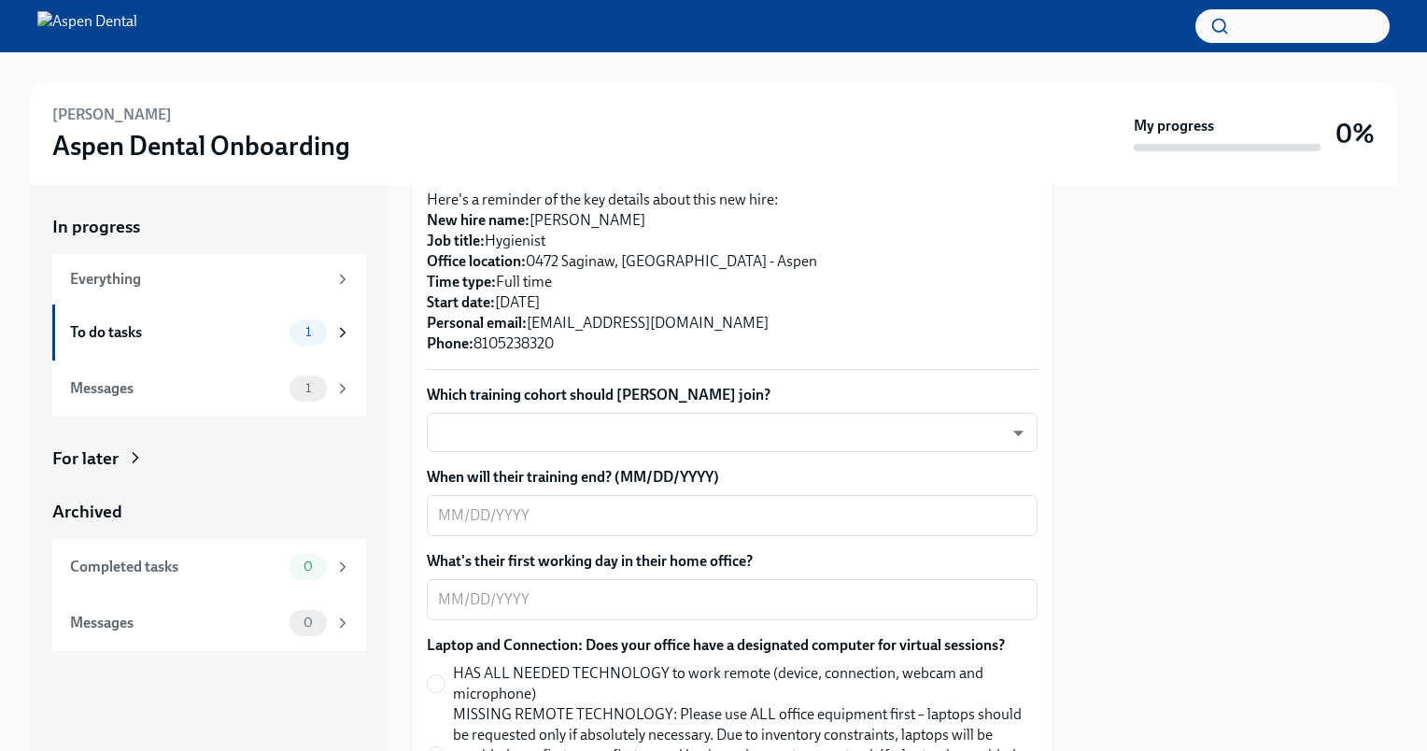
scroll to position [560, 0]
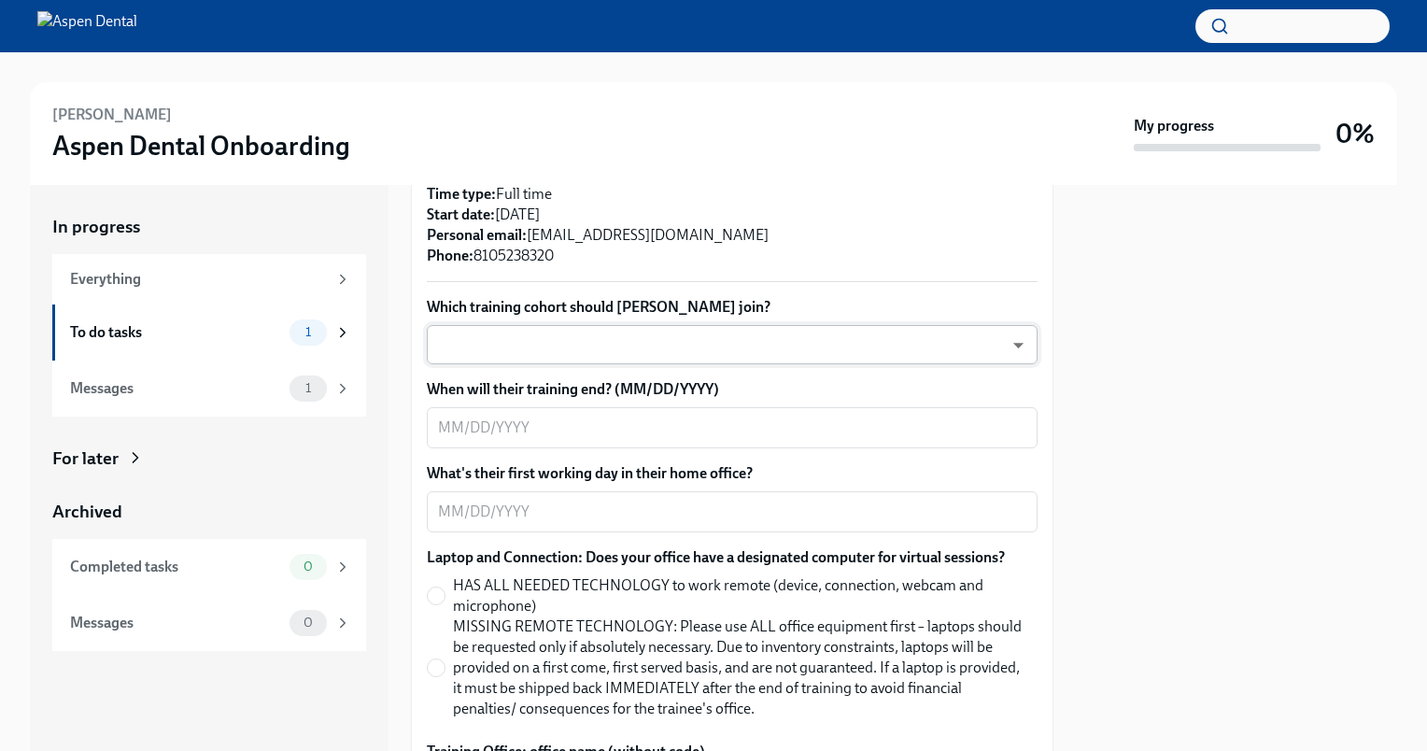
click at [563, 335] on body "[PERSON_NAME] Dental Onboarding My progress 0% In progress Everything To do tas…" at bounding box center [713, 375] width 1427 height 751
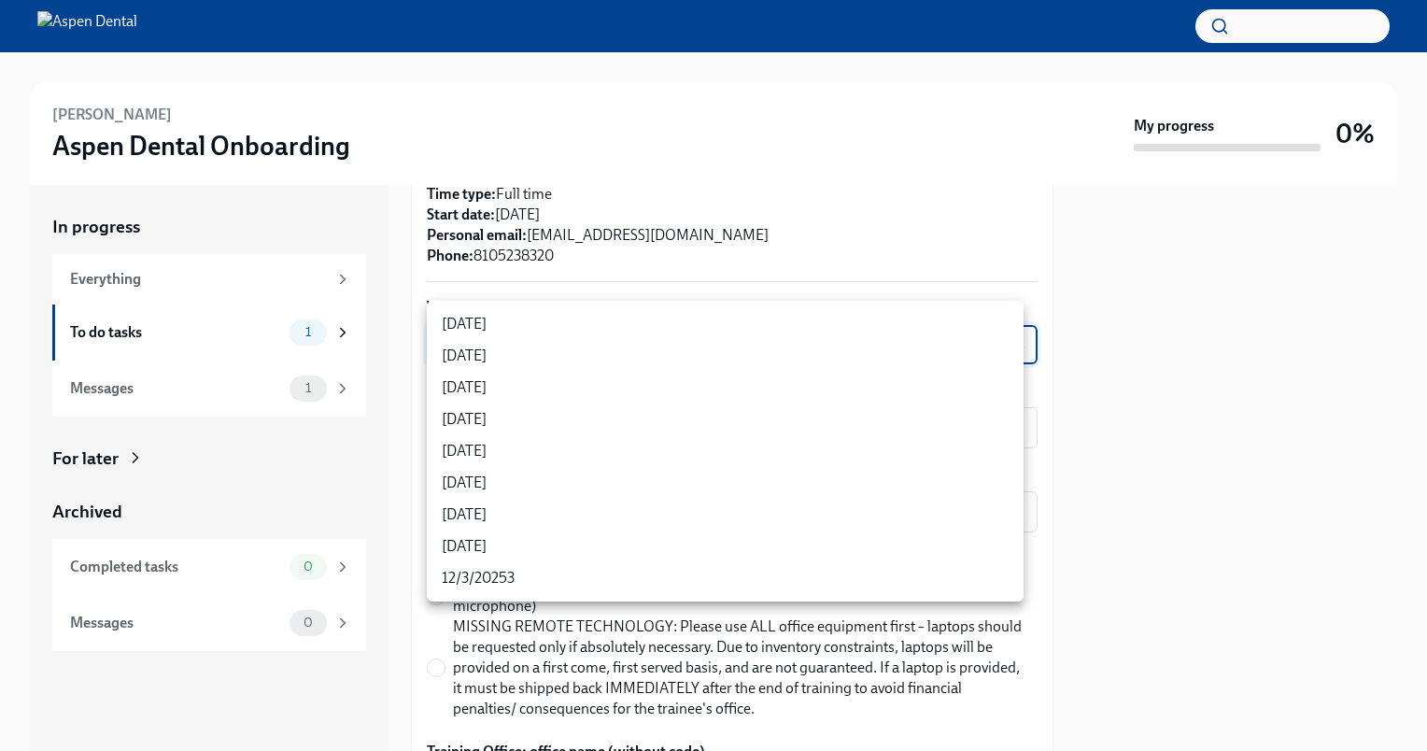
click at [488, 429] on li "[DATE]" at bounding box center [725, 419] width 597 height 32
type input "OK5-tG3GJ"
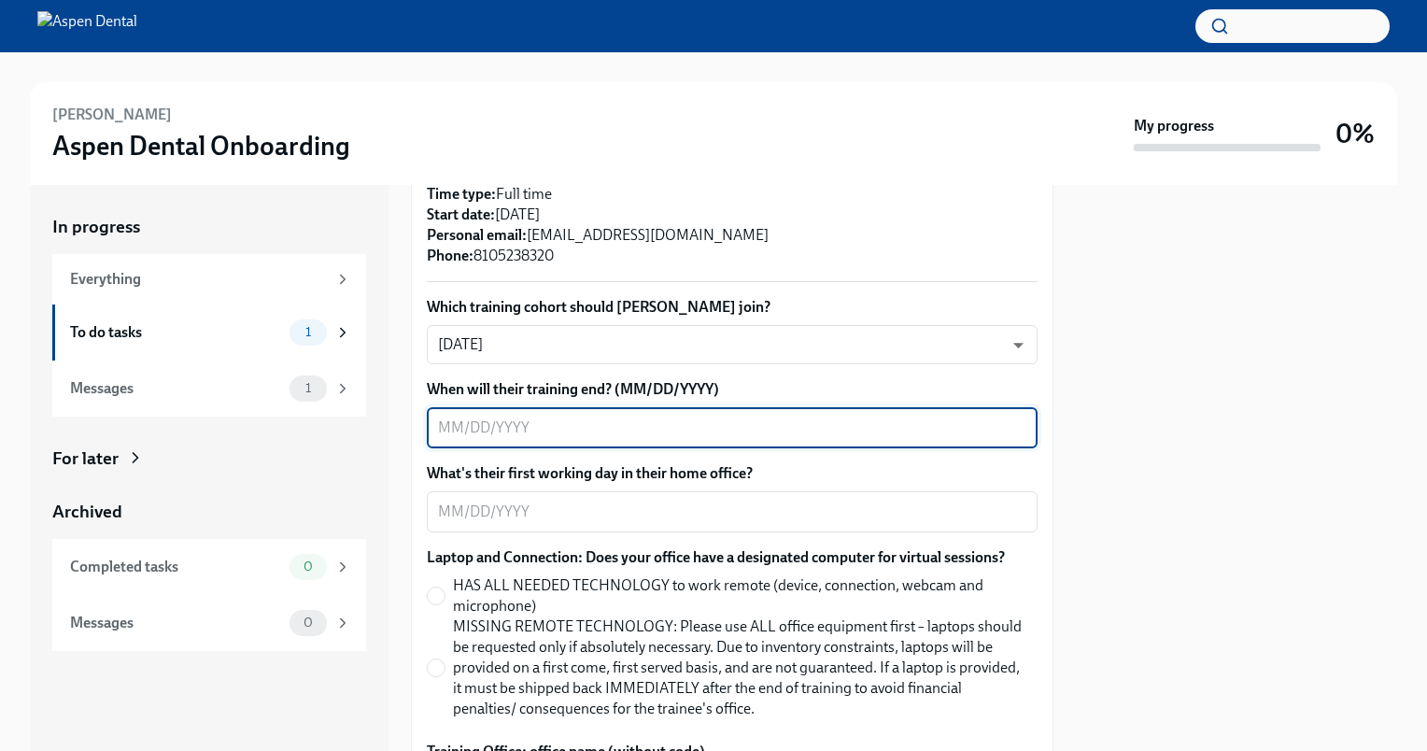
click at [588, 417] on textarea "When will their training end? (MM/DD/YYYY)" at bounding box center [732, 428] width 588 height 22
type textarea "[DATE]"
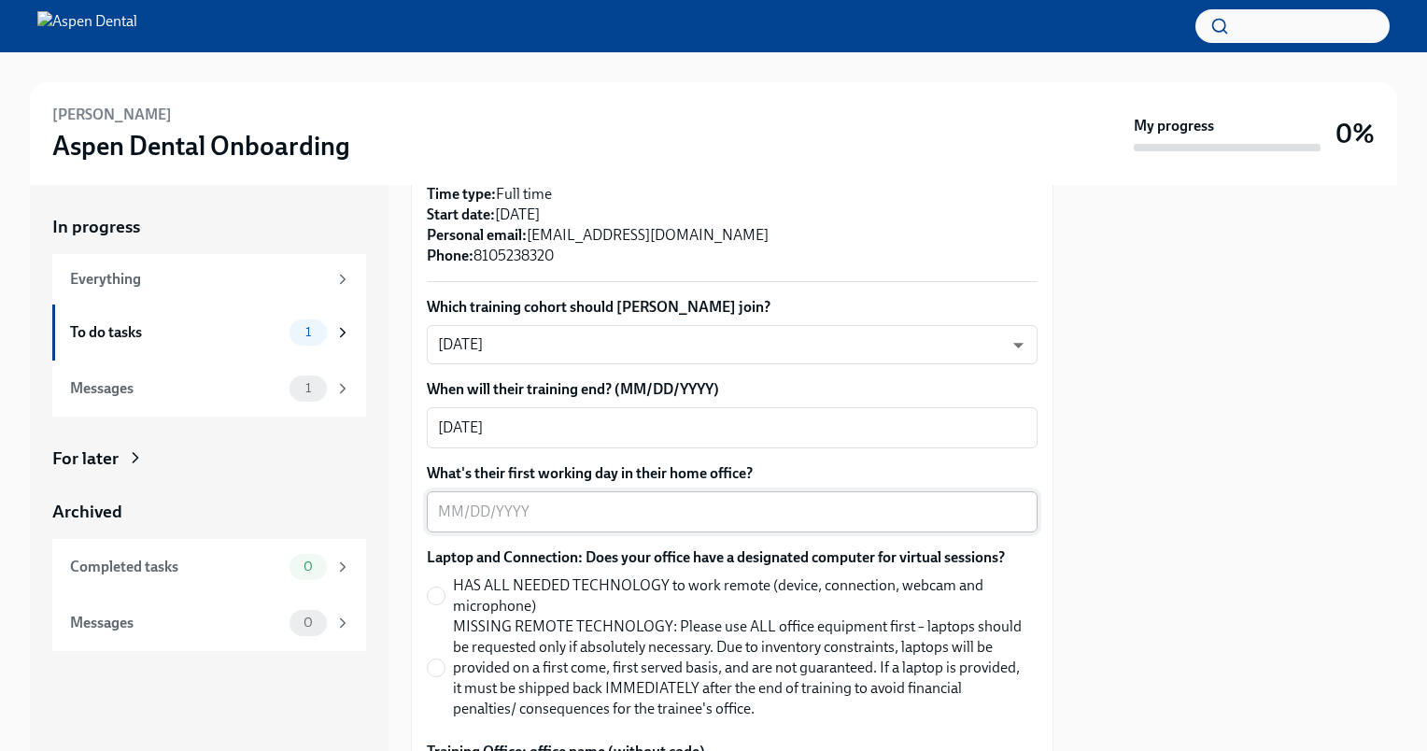
drag, startPoint x: 531, startPoint y: 473, endPoint x: 527, endPoint y: 481, distance: 9.6
click at [531, 491] on div "x ​" at bounding box center [732, 511] width 611 height 41
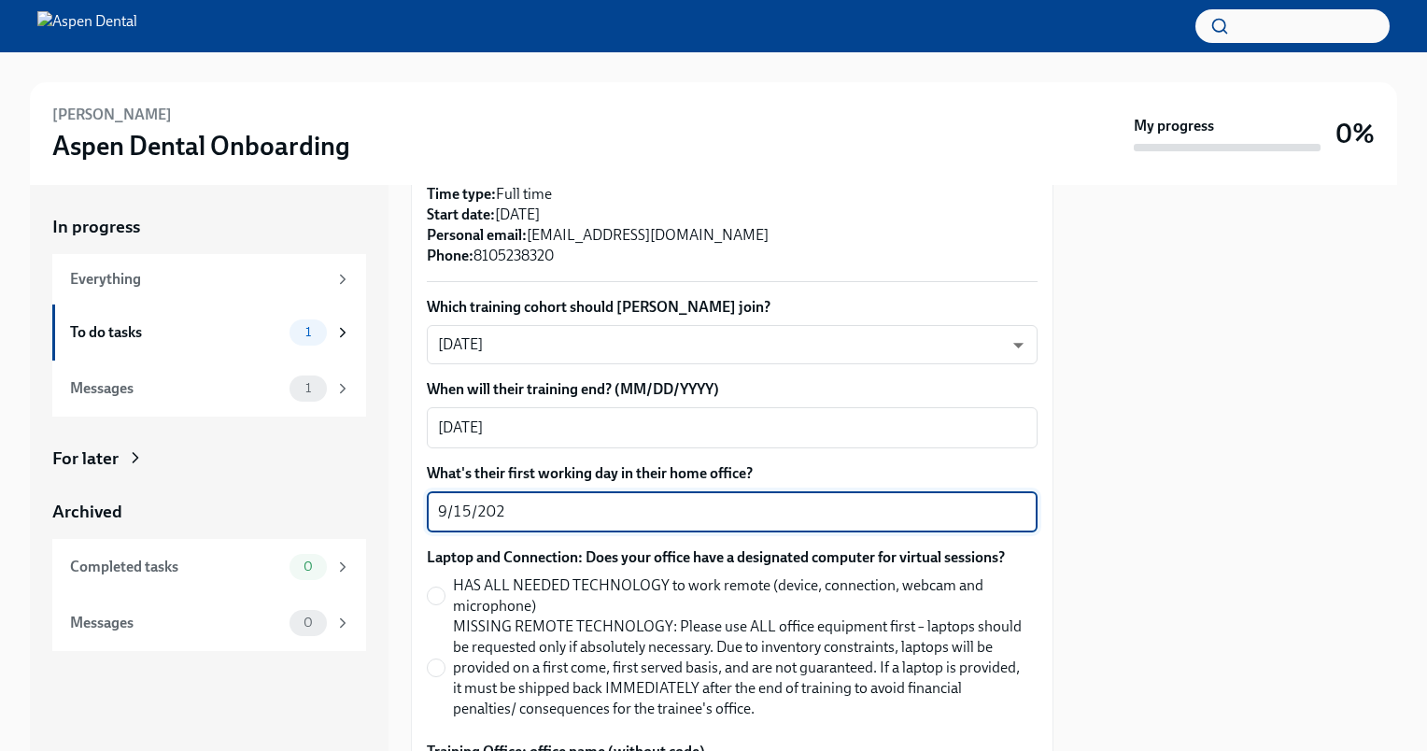
type textarea "[DATE]"
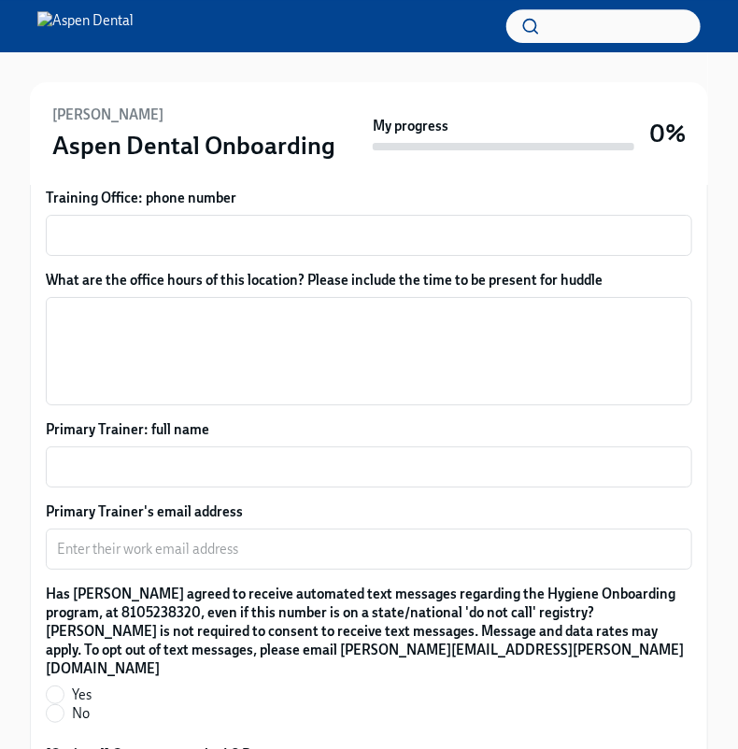
scroll to position [1916, 0]
